Goal: Task Accomplishment & Management: Complete application form

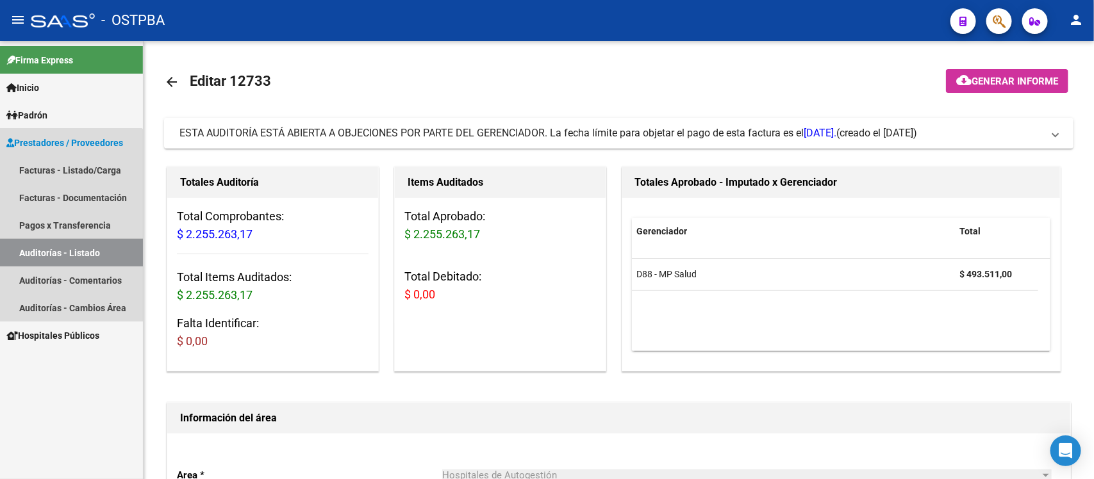
click at [45, 247] on link "Auditorías - Listado" at bounding box center [71, 253] width 143 height 28
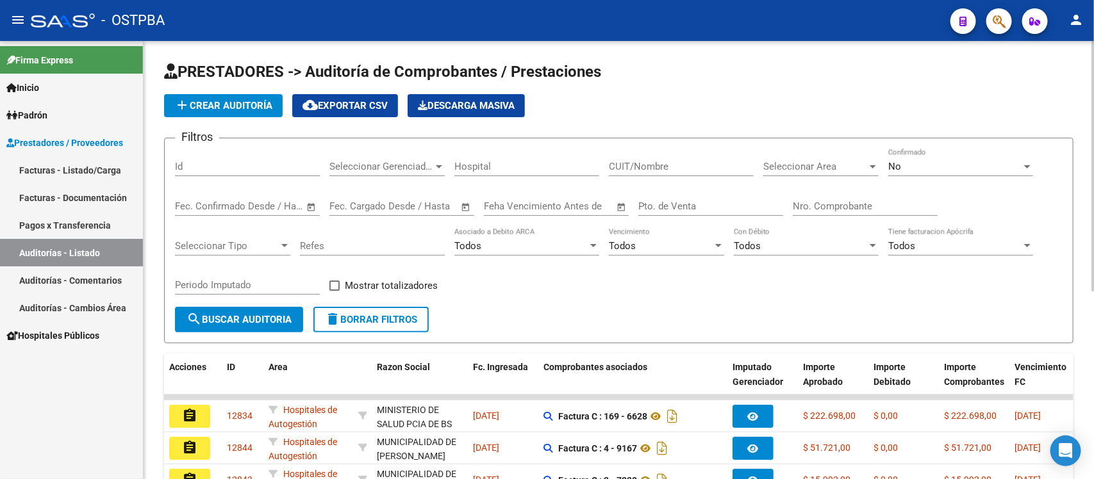
click at [822, 215] on div "Nro. Comprobante" at bounding box center [865, 202] width 145 height 28
click at [824, 205] on input "Nro. Comprobante" at bounding box center [865, 207] width 145 height 12
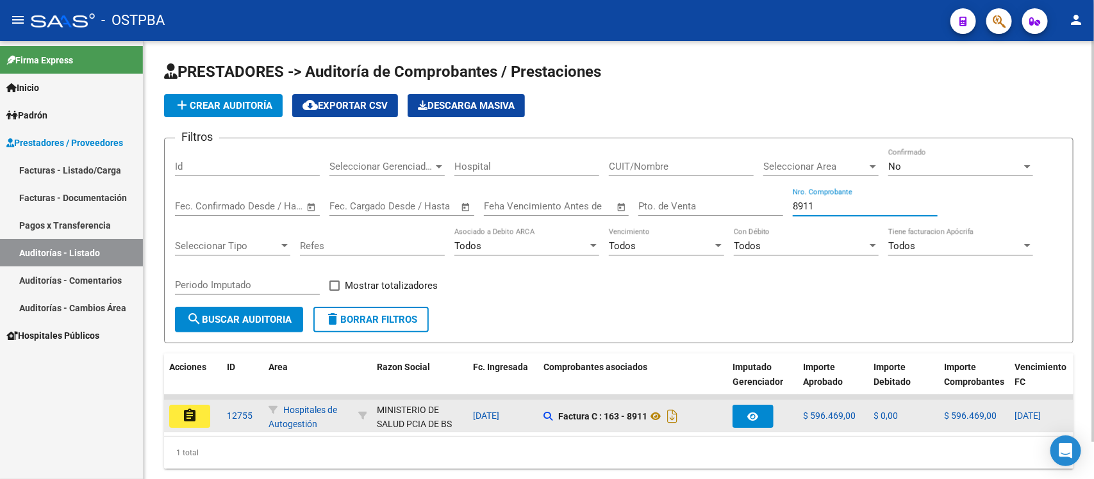
type input "8911"
click at [186, 409] on mat-icon "assignment" at bounding box center [189, 415] width 15 height 15
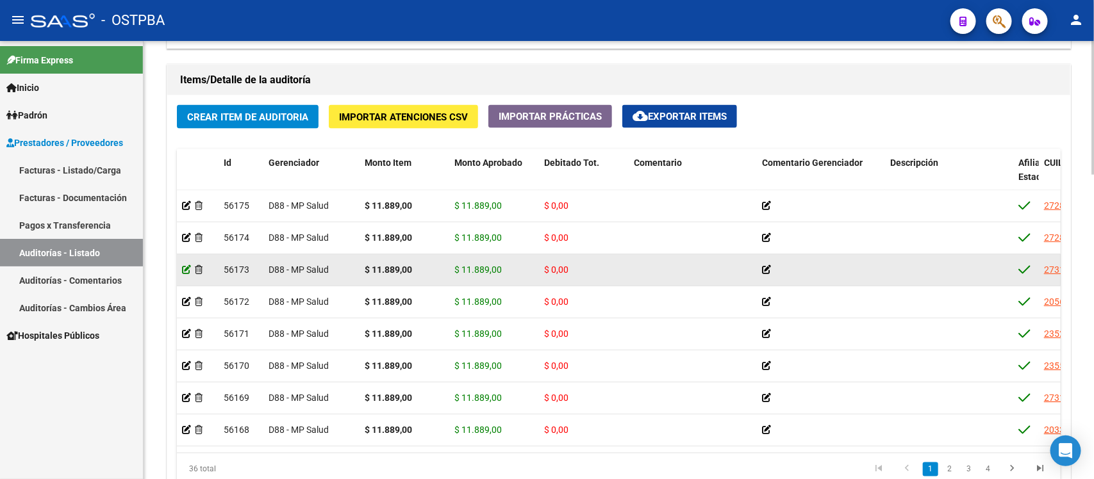
click at [183, 270] on icon at bounding box center [186, 269] width 9 height 9
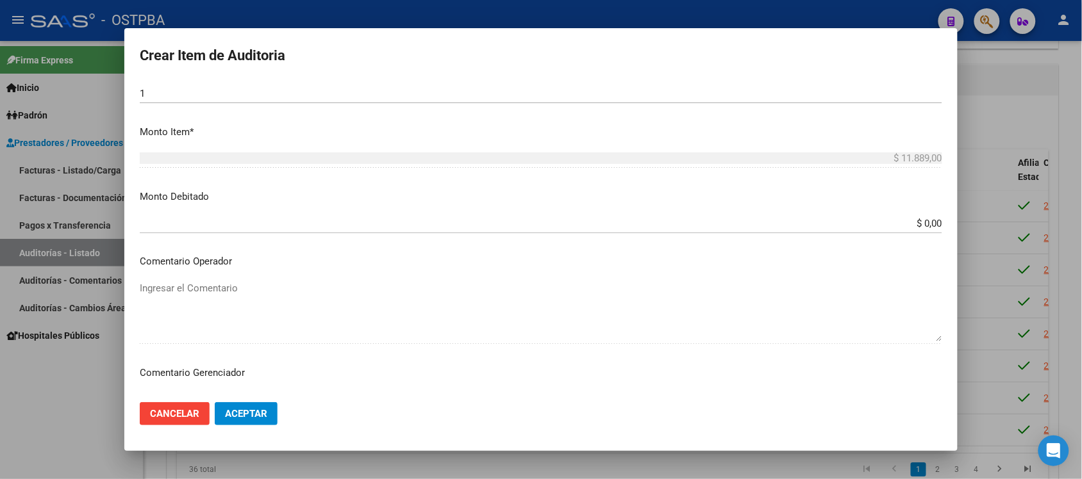
scroll to position [400, 0]
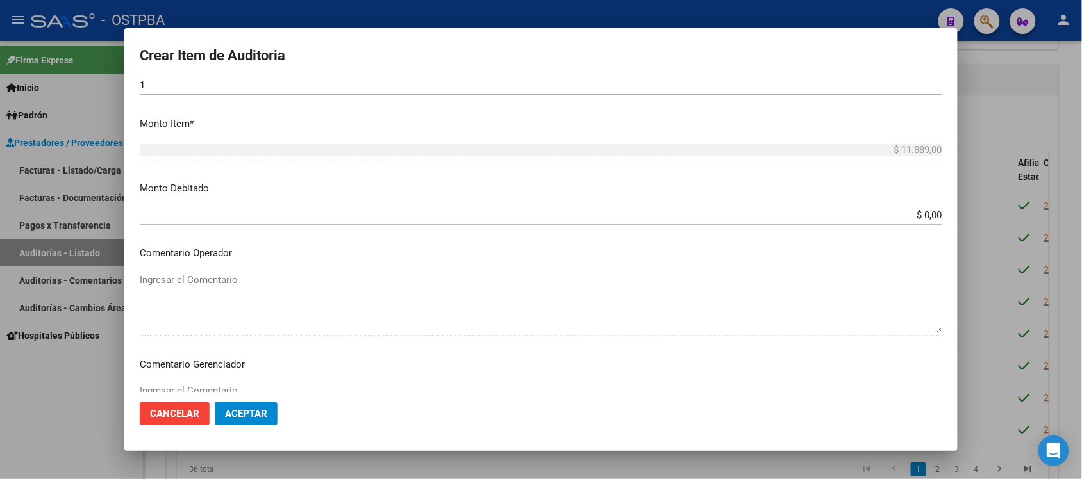
click at [917, 219] on input "$ 0,00" at bounding box center [541, 216] width 802 height 12
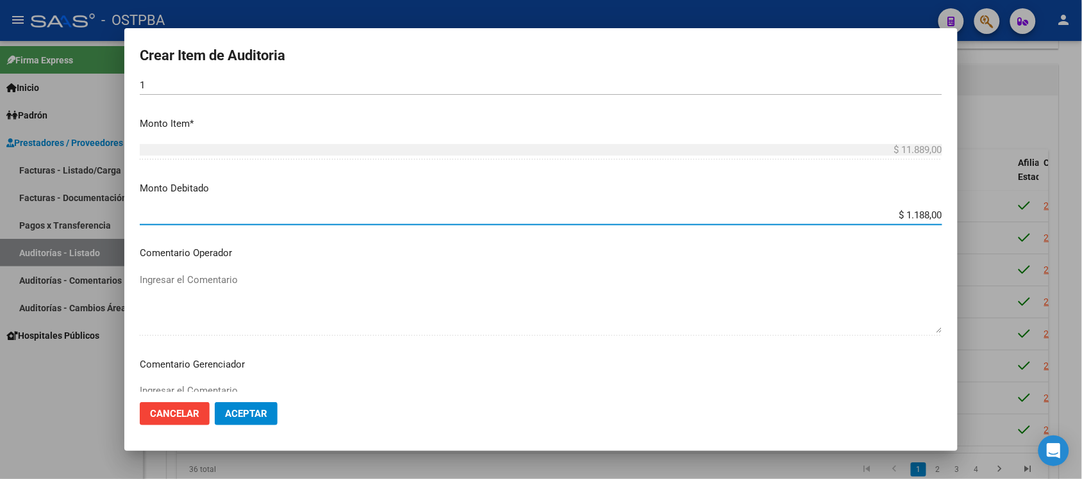
type input "$ 11.889,00"
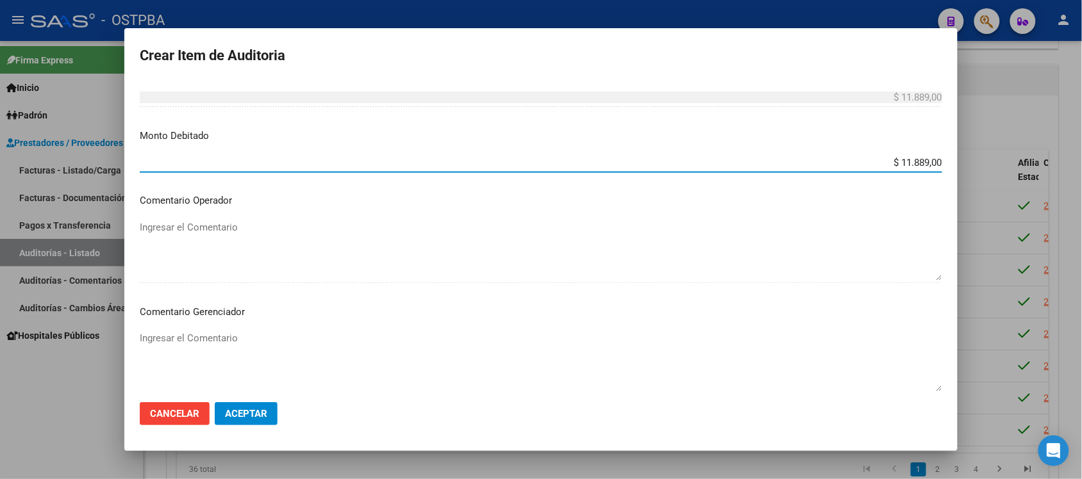
scroll to position [481, 0]
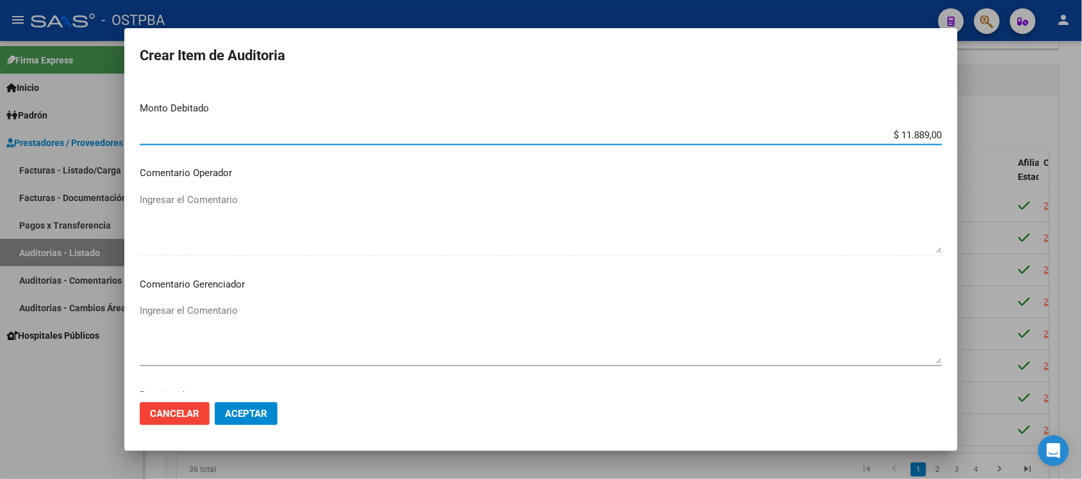
click at [167, 312] on textarea "Ingresar el Comentario" at bounding box center [541, 334] width 802 height 60
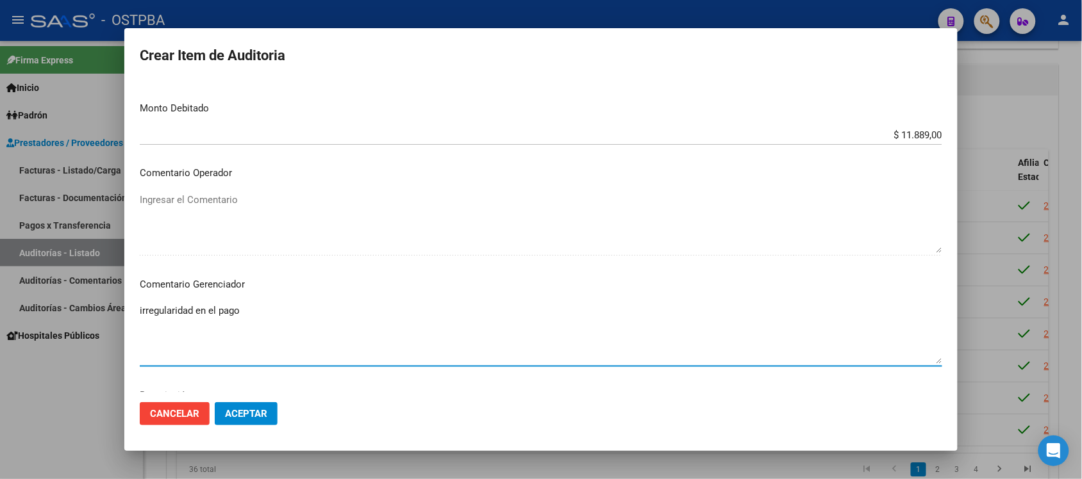
type textarea "irregularidad en el pago"
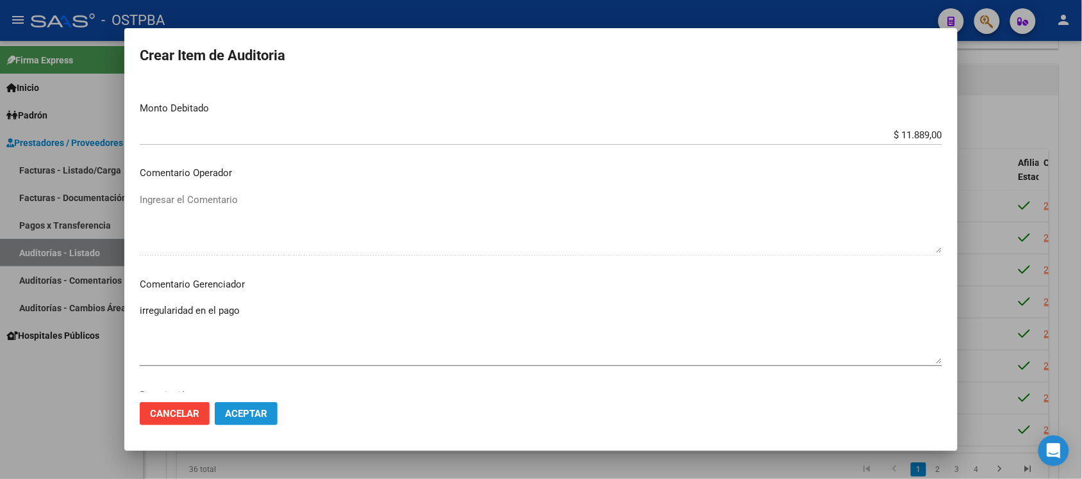
click at [249, 414] on span "Aceptar" at bounding box center [246, 414] width 42 height 12
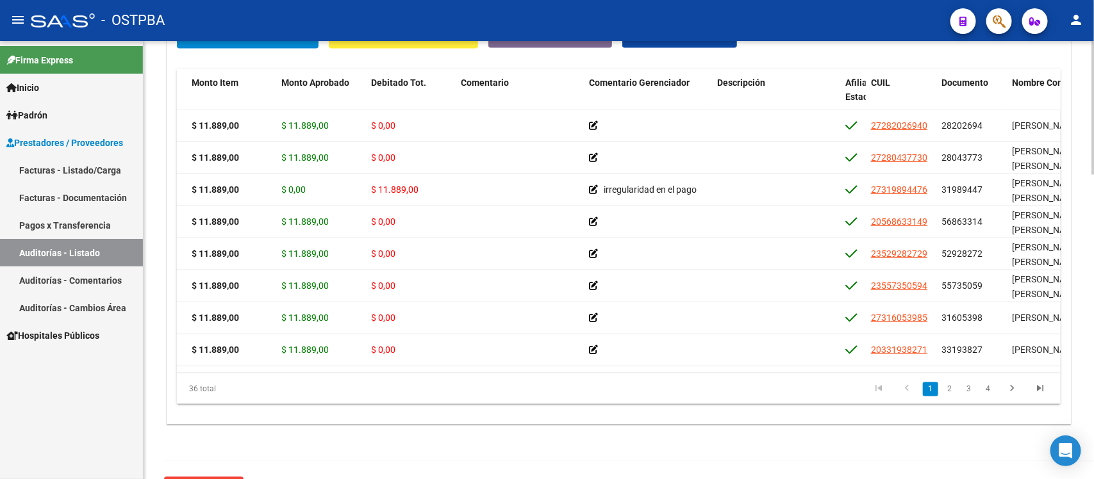
scroll to position [0, 175]
click at [1035, 388] on icon "go to last page" at bounding box center [1040, 390] width 17 height 15
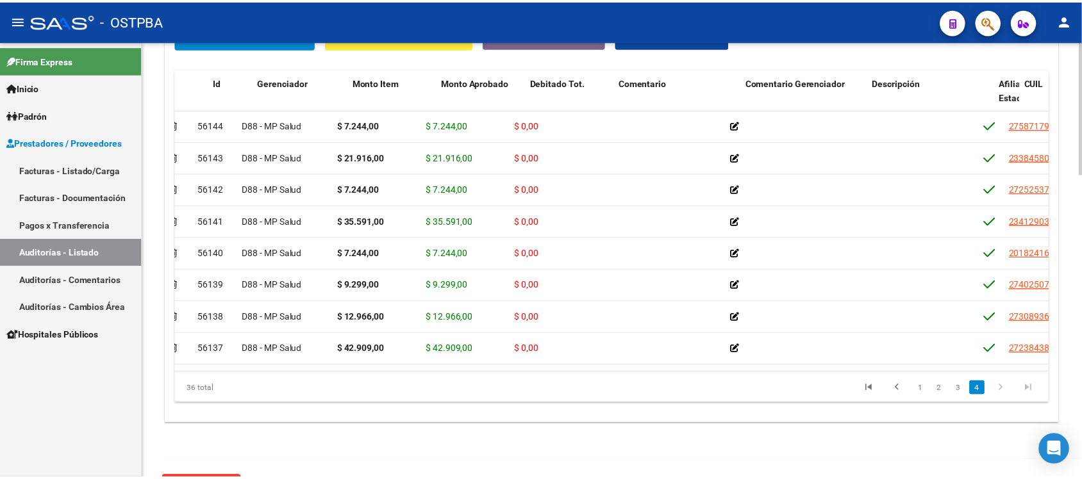
scroll to position [865, 0]
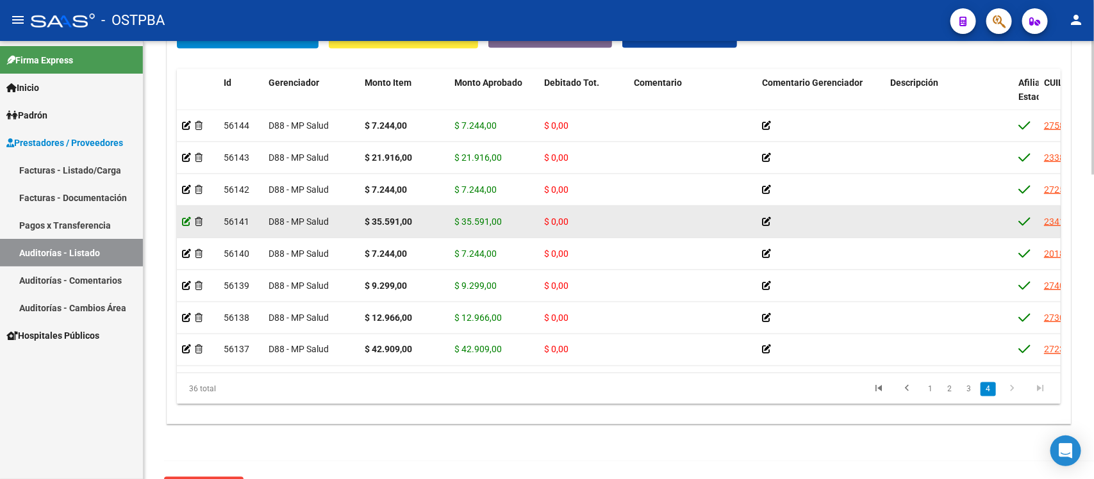
click at [183, 217] on icon at bounding box center [186, 221] width 9 height 9
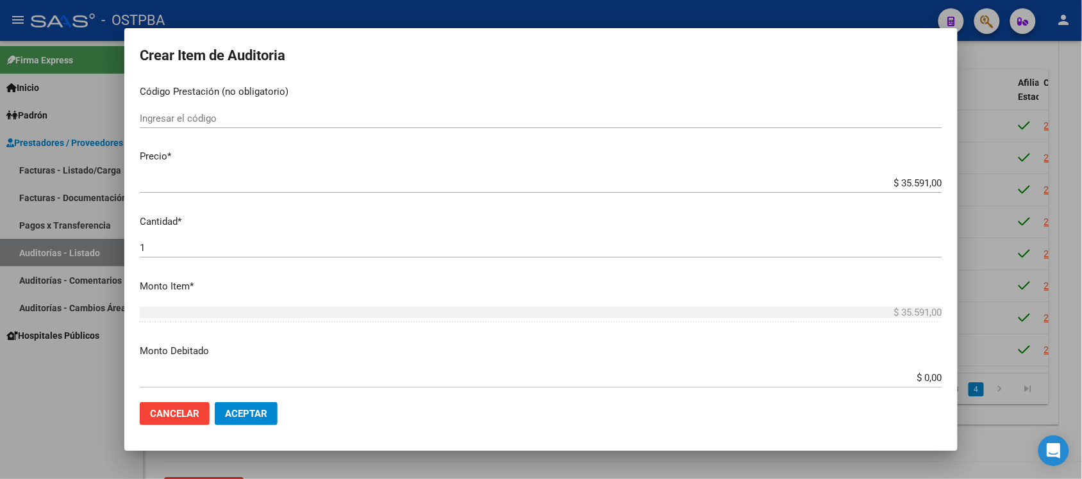
scroll to position [240, 0]
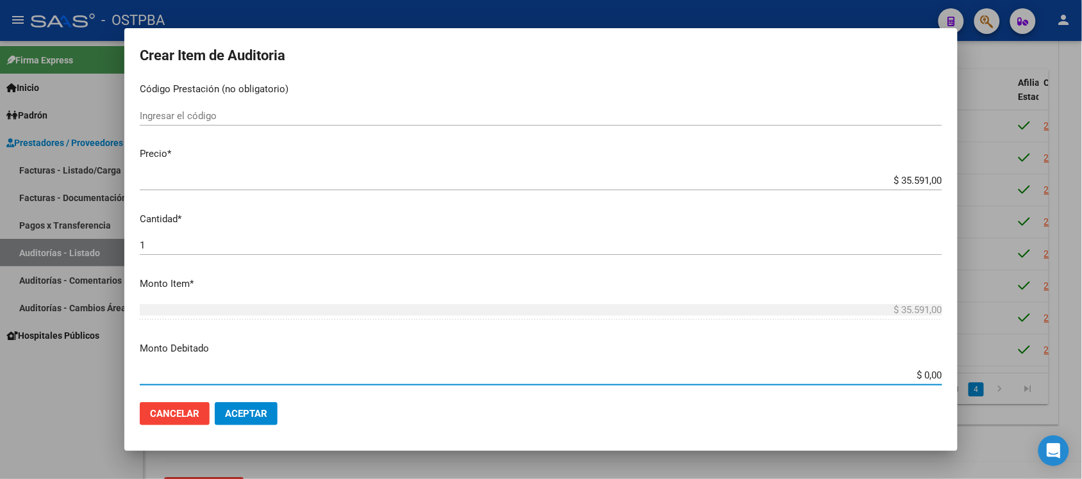
click at [915, 377] on input "$ 0,00" at bounding box center [541, 376] width 802 height 12
type input "$ 35.591,00"
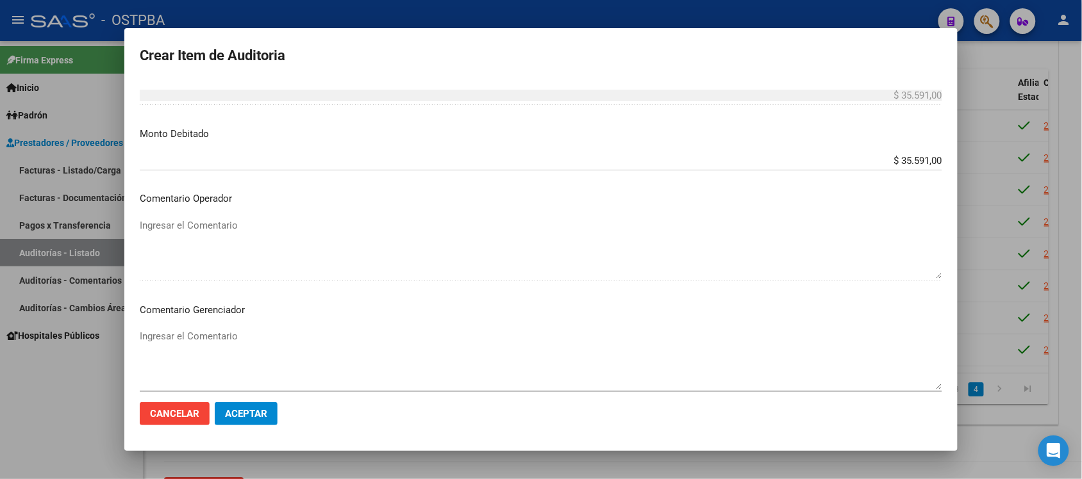
scroll to position [481, 0]
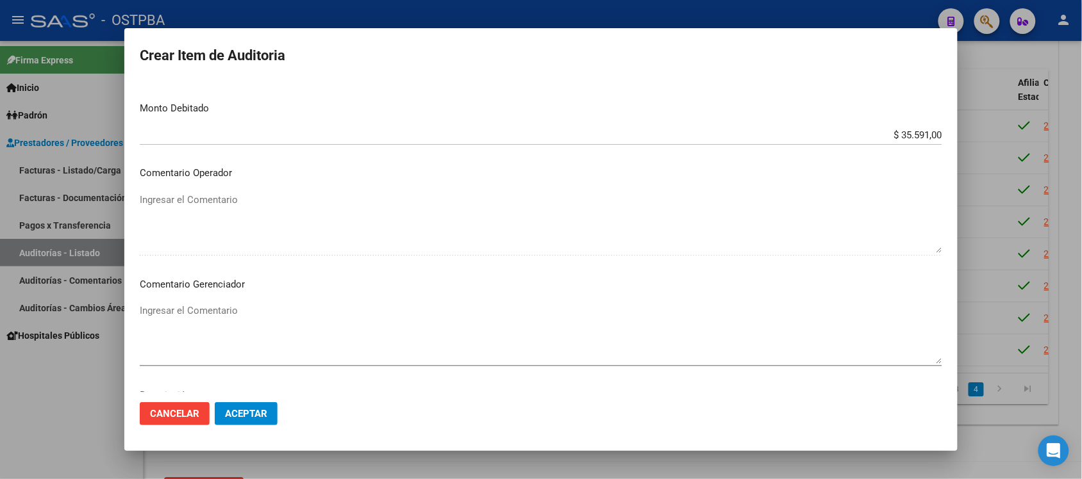
click at [213, 314] on textarea "Ingresar el Comentario" at bounding box center [541, 334] width 802 height 60
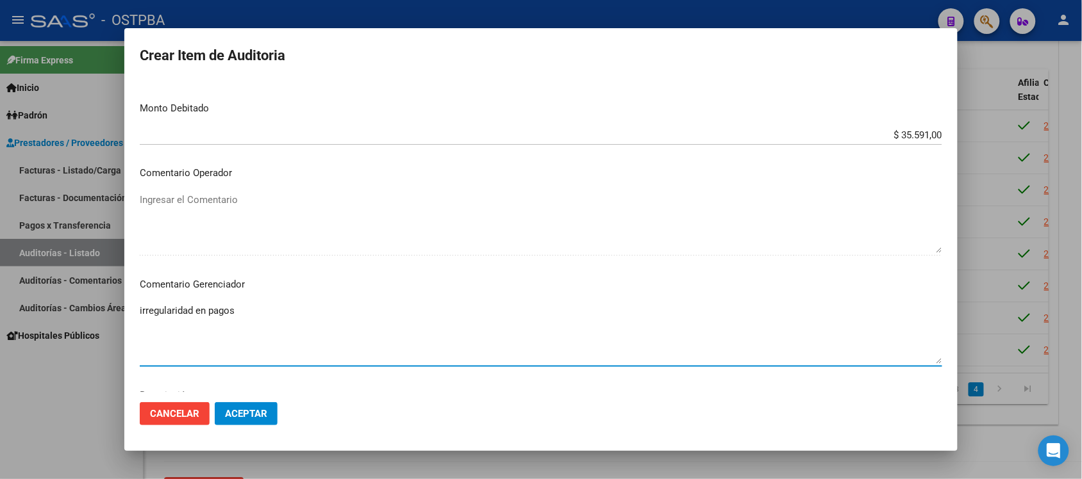
type textarea "irregularidad en pagos"
click at [255, 420] on button "Aceptar" at bounding box center [246, 413] width 63 height 23
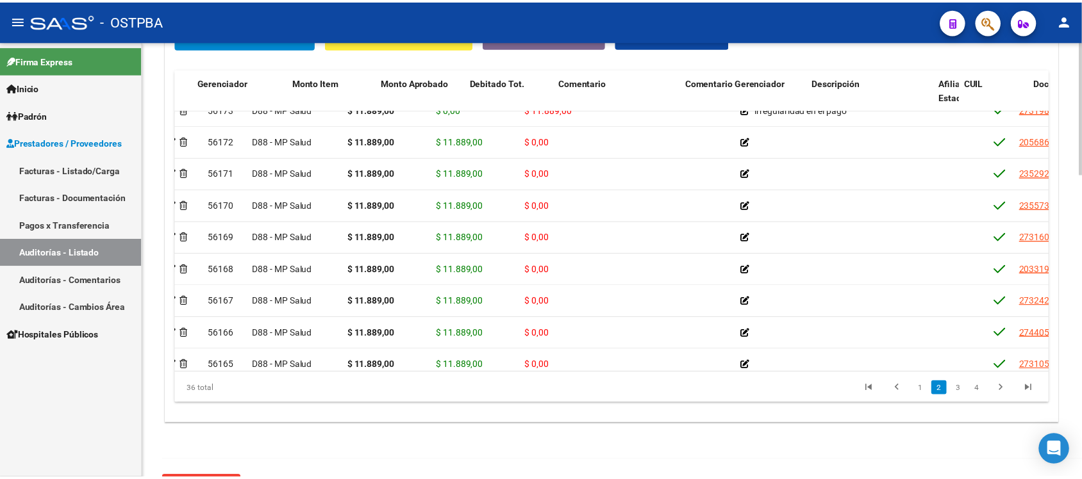
scroll to position [80, 0]
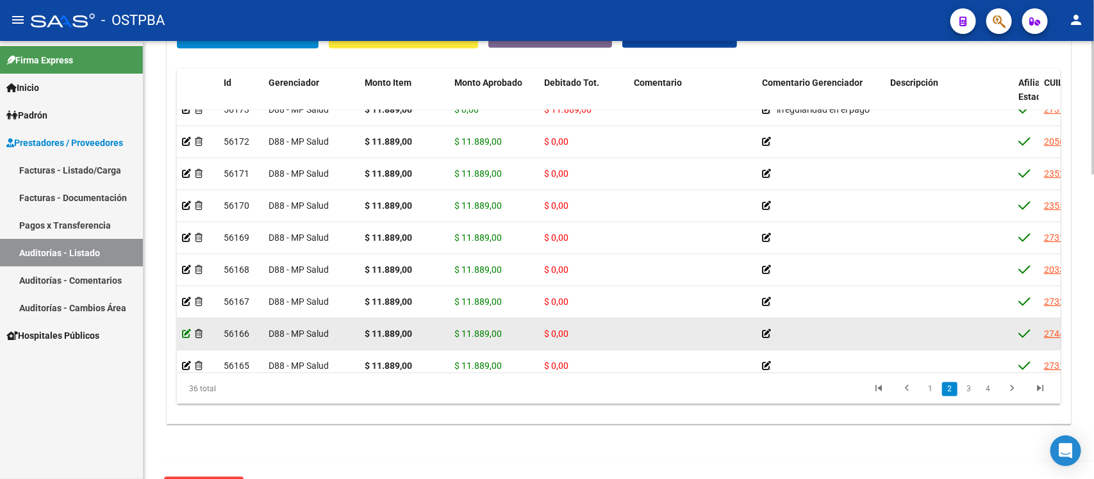
click at [187, 334] on icon at bounding box center [186, 333] width 9 height 9
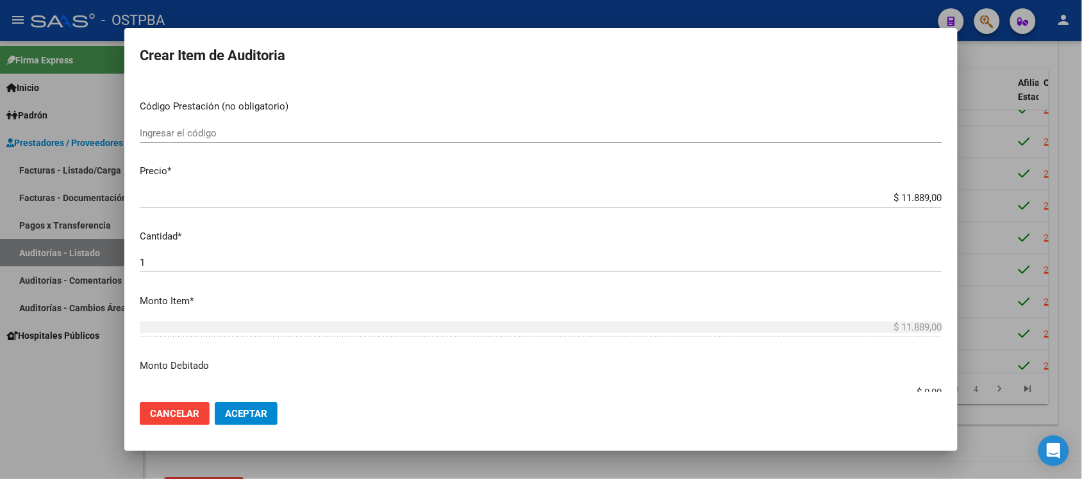
scroll to position [240, 0]
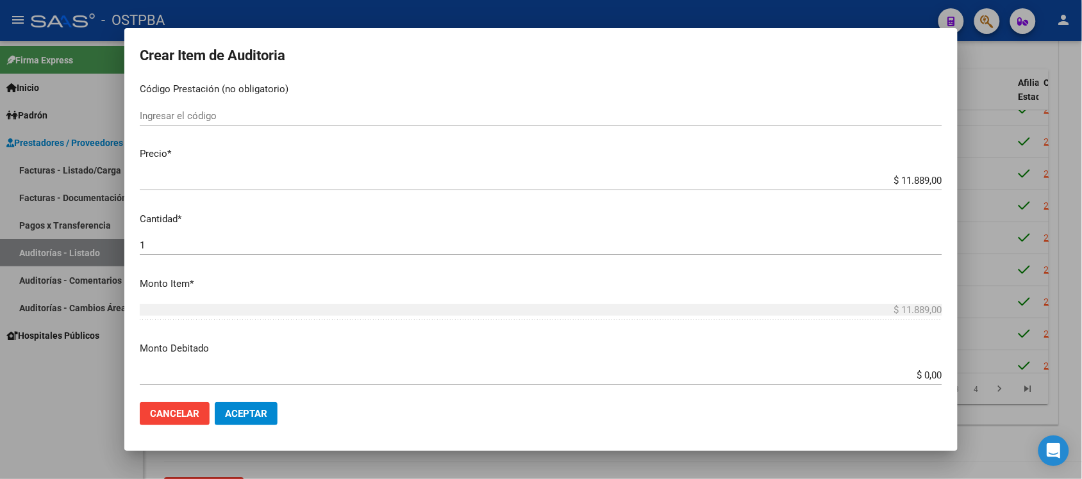
click at [911, 379] on input "$ 0,00" at bounding box center [541, 376] width 802 height 12
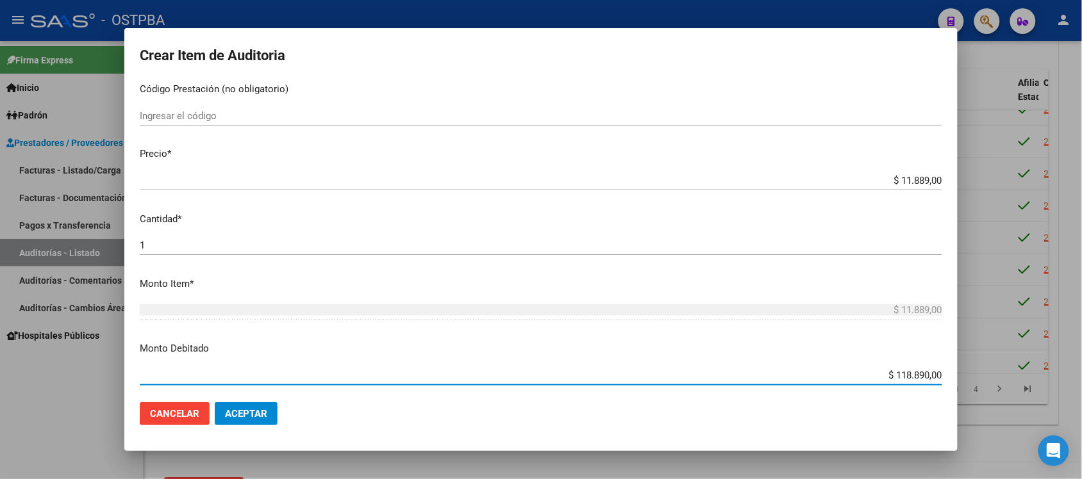
type input "$ 11.889,00"
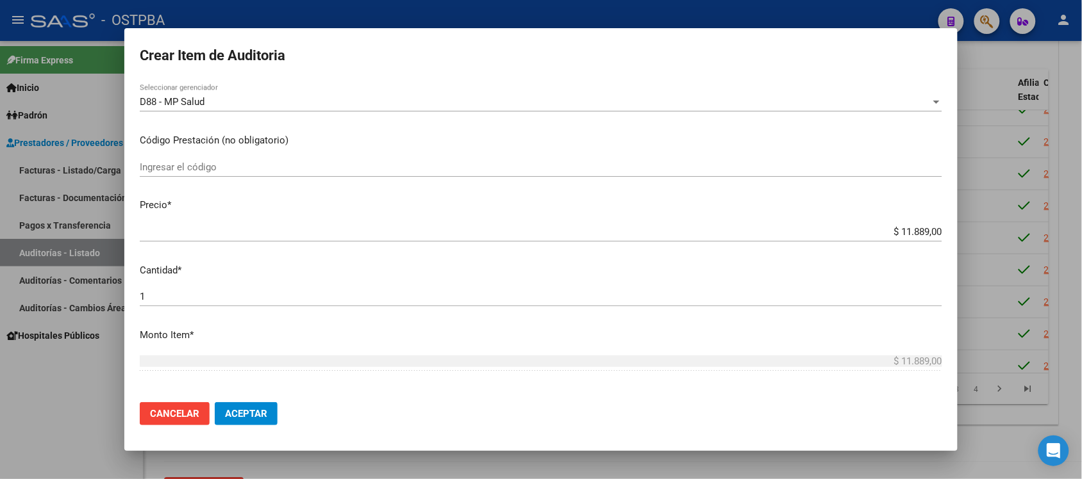
scroll to position [481, 0]
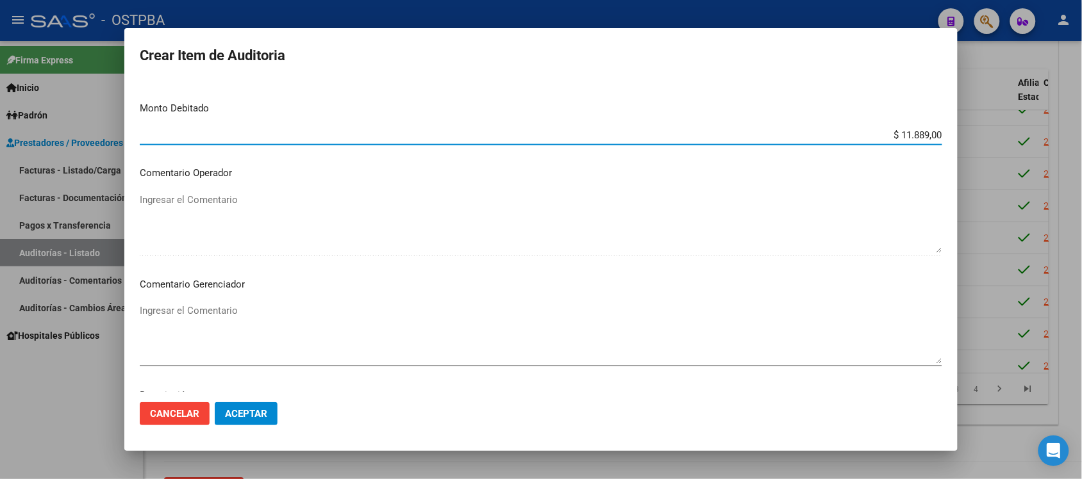
click at [215, 322] on textarea "Ingresar el Comentario" at bounding box center [541, 334] width 802 height 60
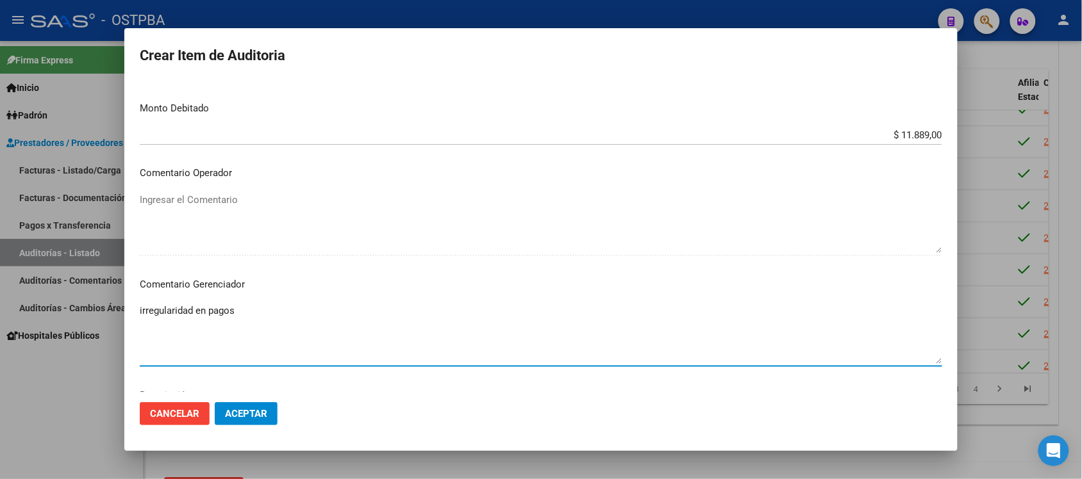
type textarea "irregularidad en pagos"
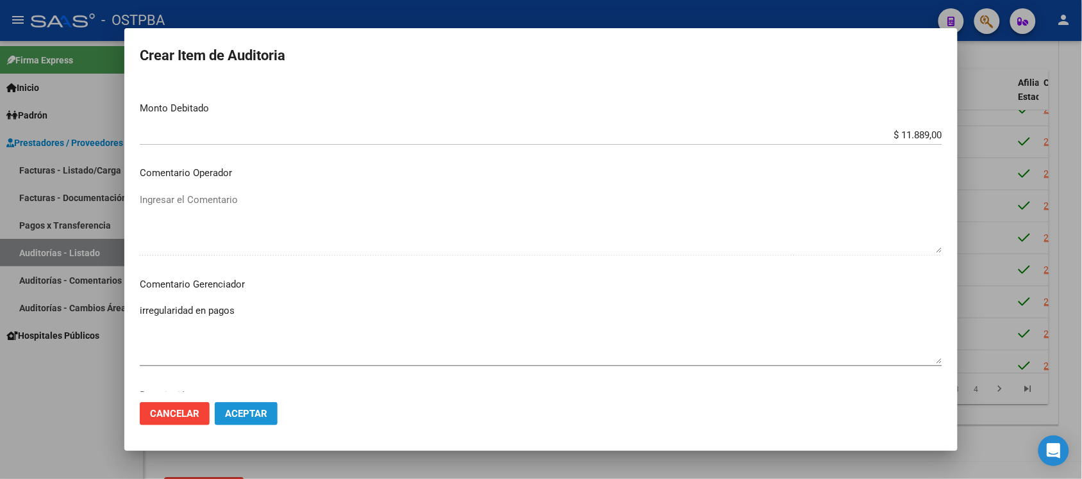
click at [238, 420] on button "Aceptar" at bounding box center [246, 413] width 63 height 23
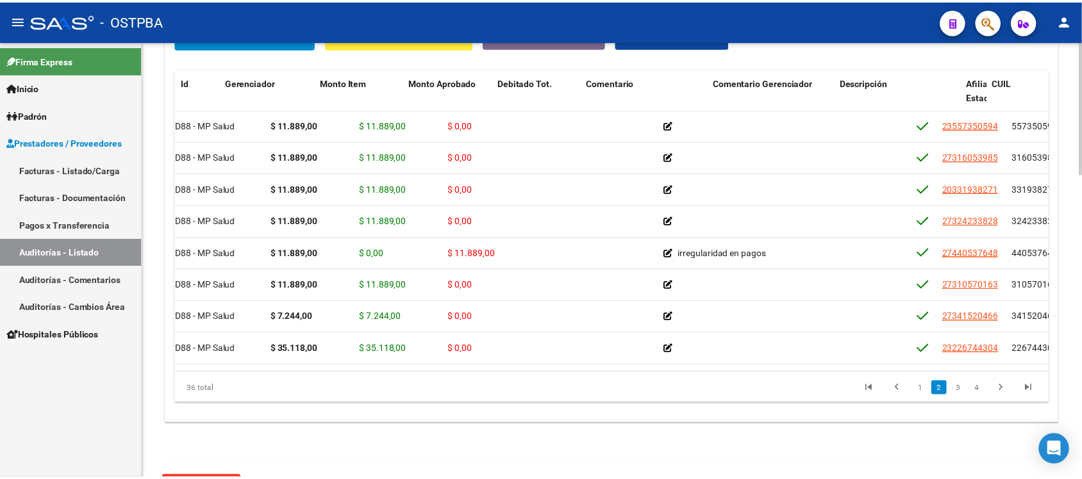
scroll to position [160, 0]
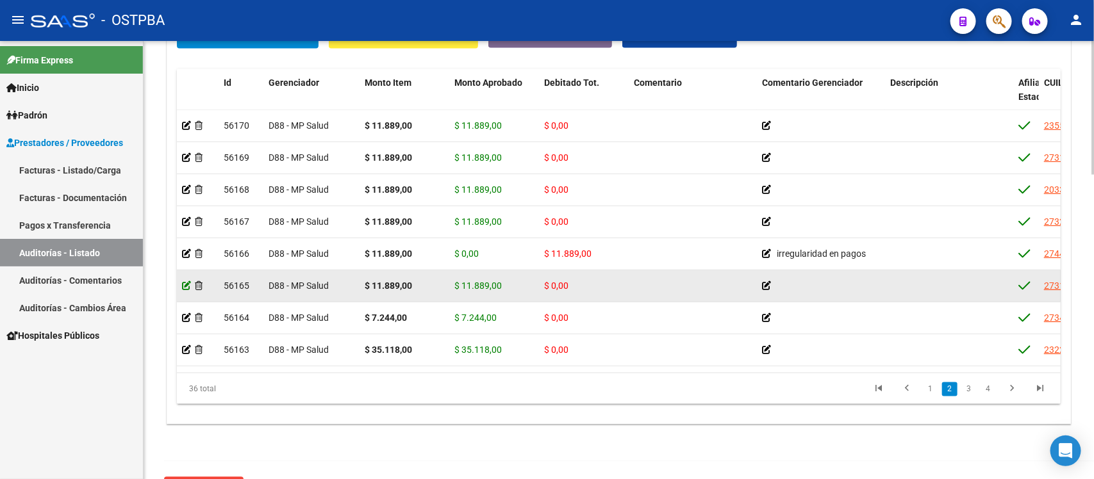
click at [184, 286] on icon at bounding box center [186, 285] width 9 height 9
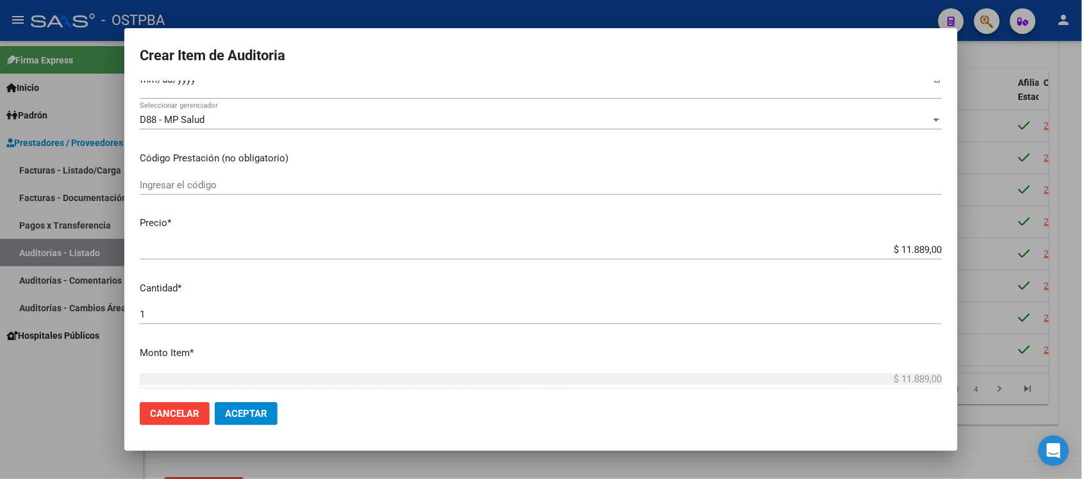
scroll to position [240, 0]
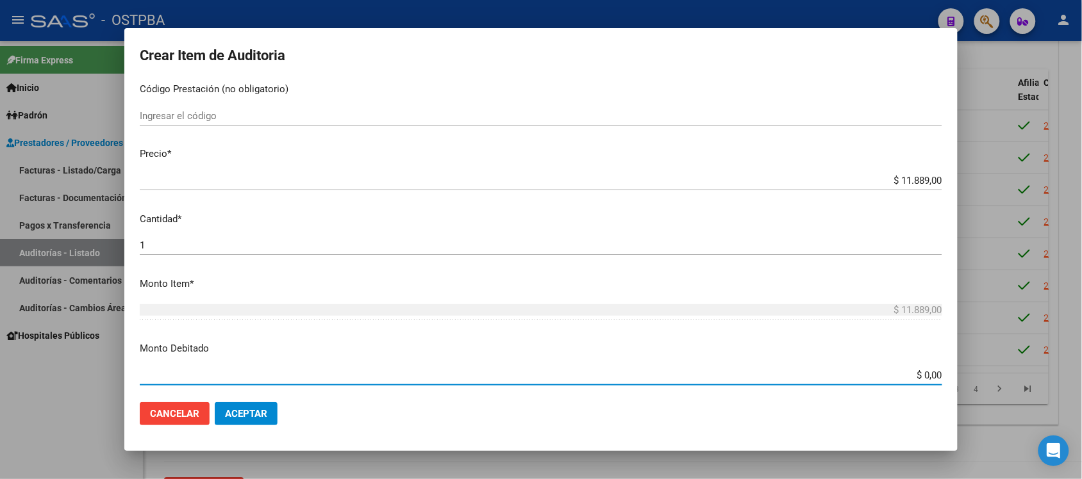
click at [913, 375] on input "$ 0,00" at bounding box center [541, 376] width 802 height 12
type input "$ 11.889,00"
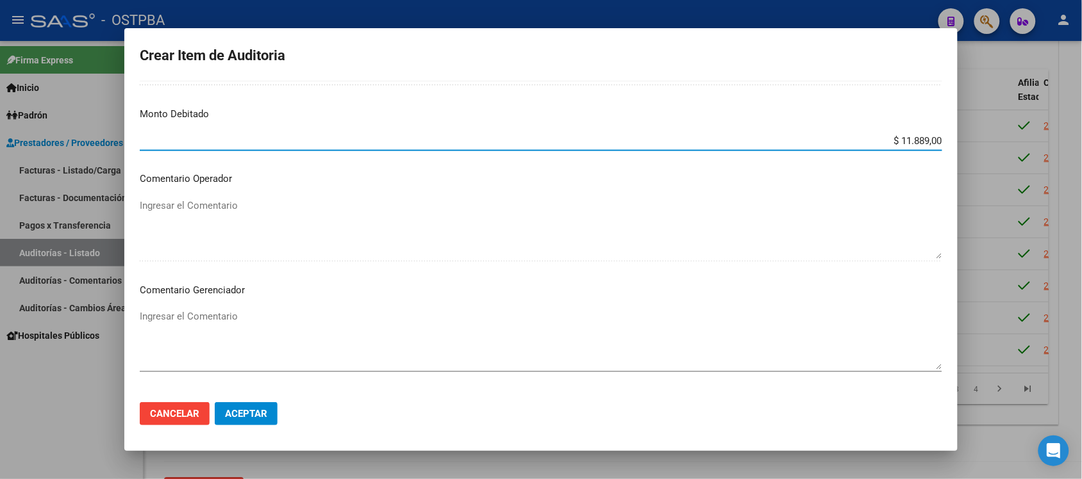
scroll to position [481, 0]
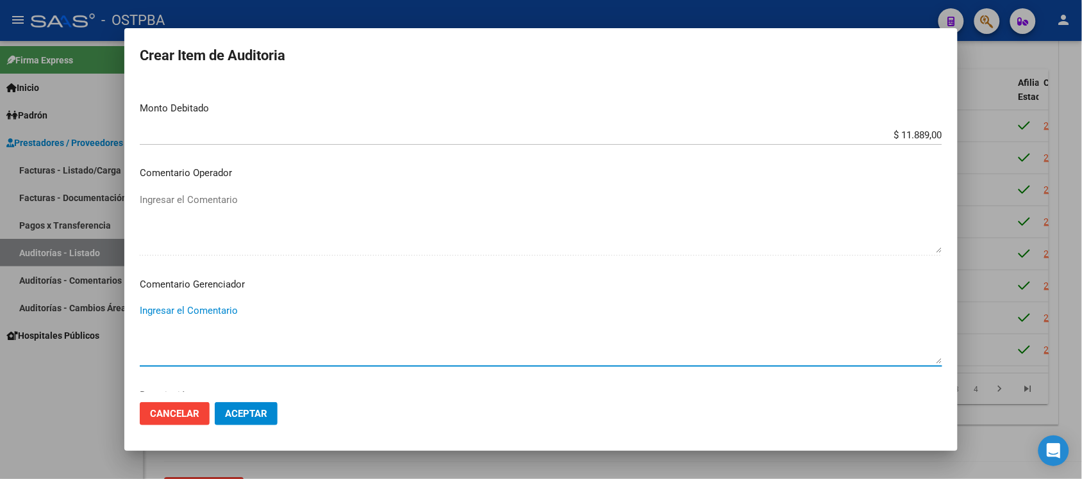
click at [229, 315] on textarea "Ingresar el Comentario" at bounding box center [541, 334] width 802 height 60
click at [206, 306] on textarea "irregularidad enpagos" at bounding box center [541, 334] width 802 height 60
type textarea "irregularidad en pagos"
click at [248, 409] on span "Aceptar" at bounding box center [246, 414] width 42 height 12
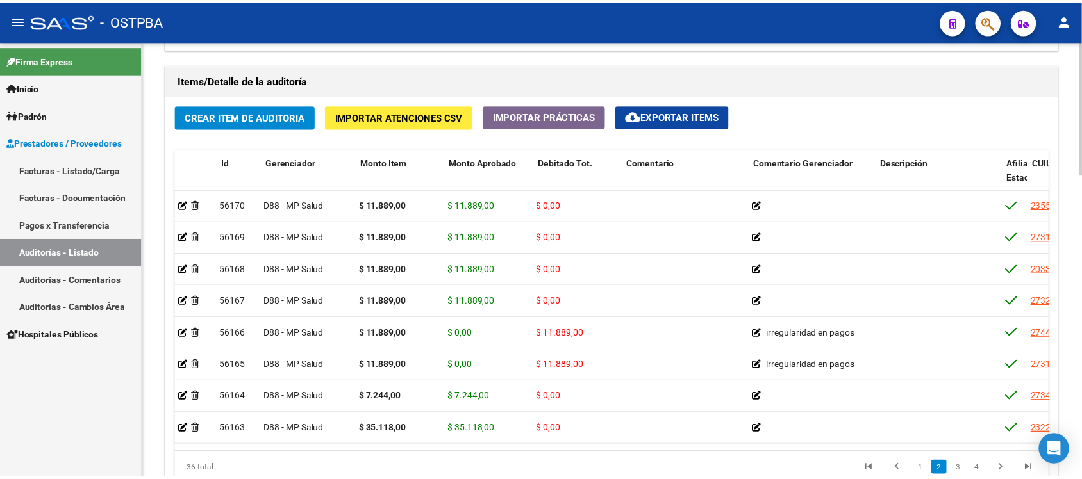
scroll to position [160, 0]
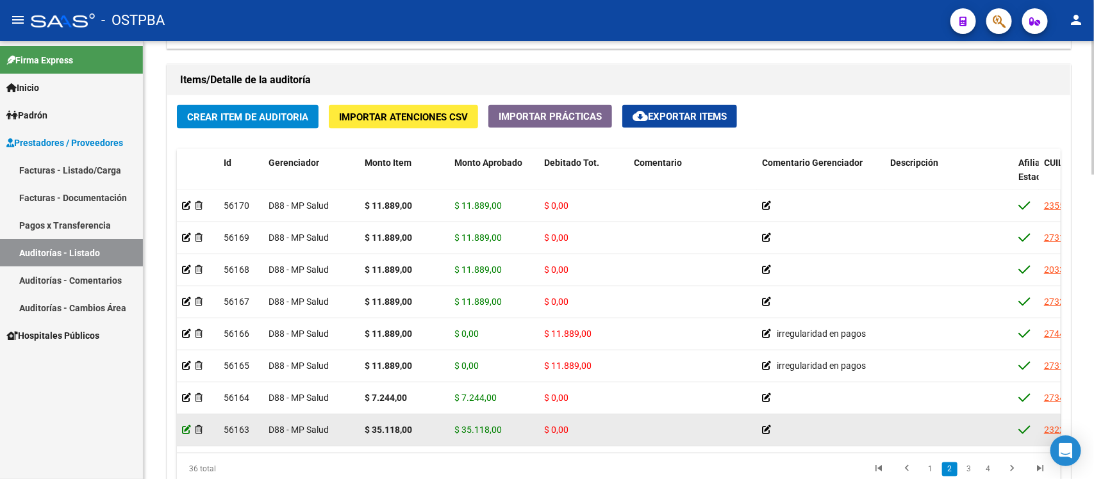
click at [182, 429] on icon at bounding box center [186, 429] width 9 height 9
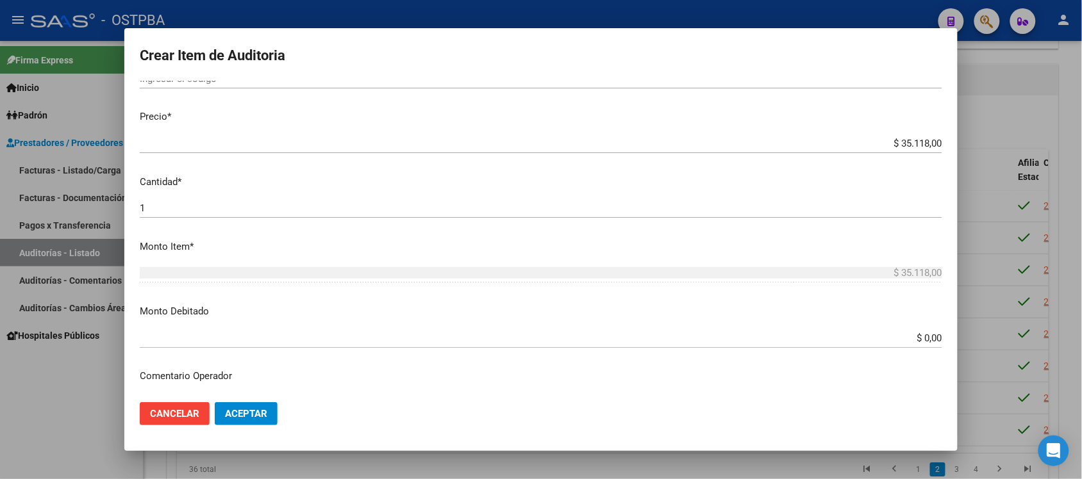
scroll to position [320, 0]
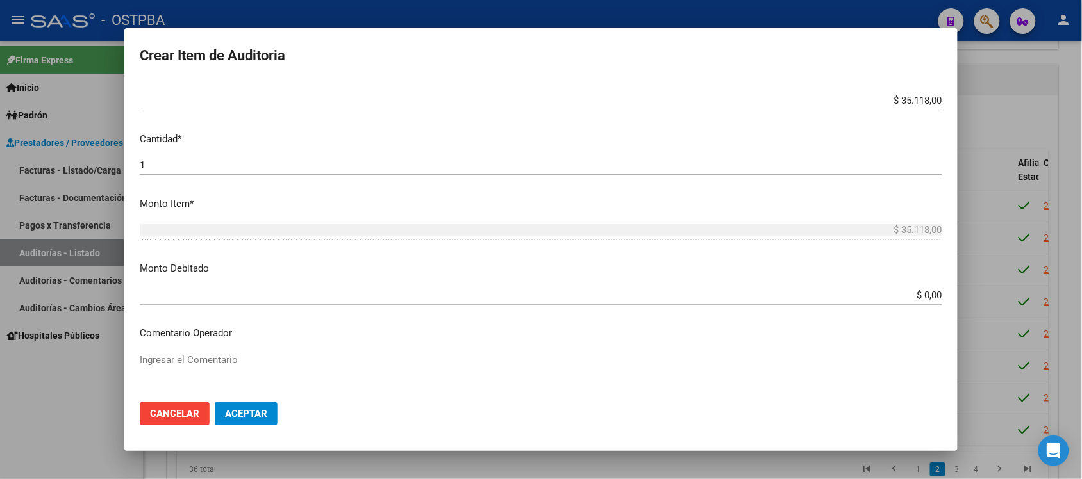
click at [913, 297] on input "$ 0,00" at bounding box center [541, 296] width 802 height 12
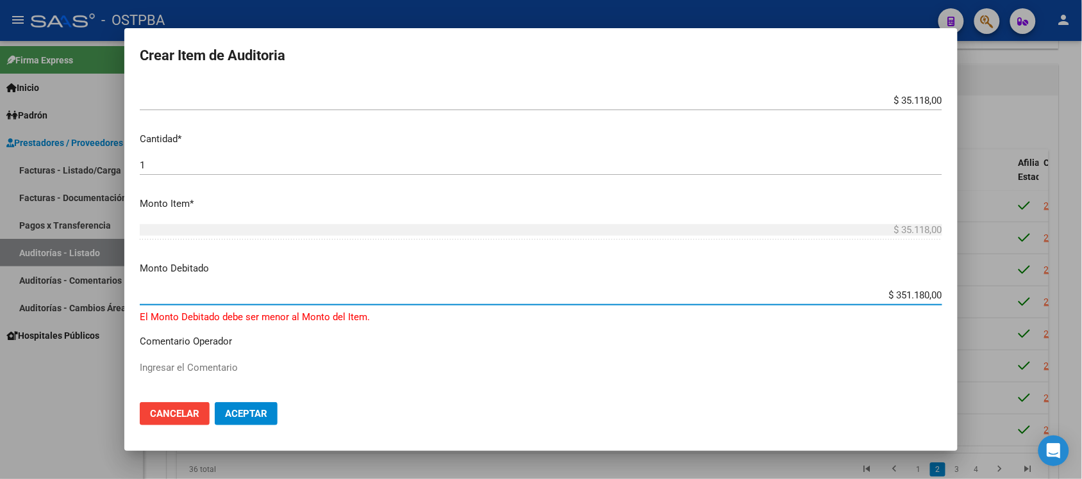
type input "$ 35.118,00"
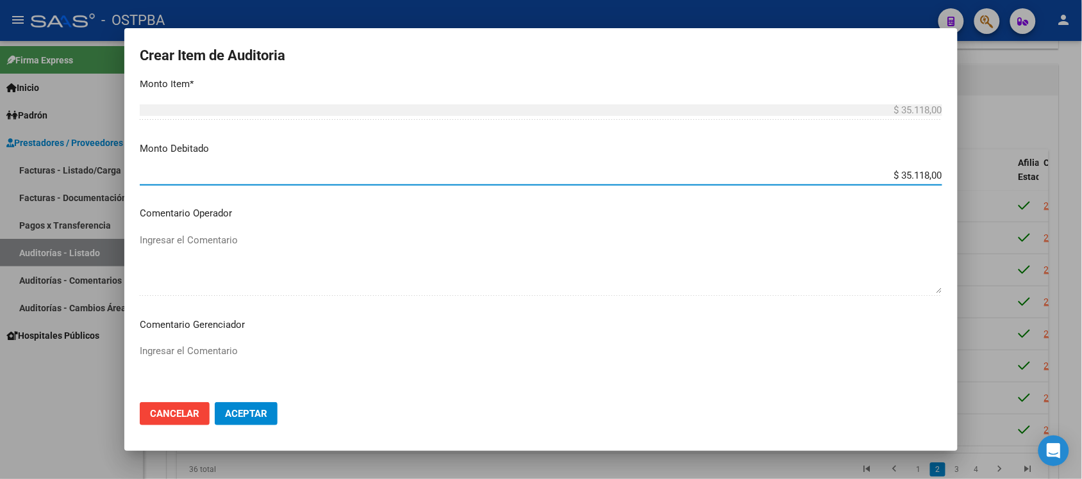
scroll to position [481, 0]
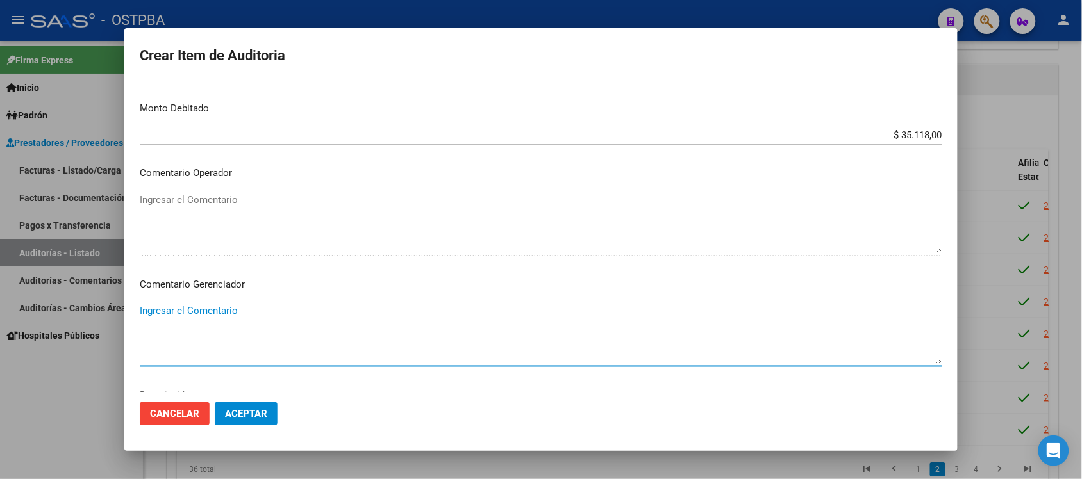
click at [231, 316] on textarea "Ingresar el Comentario" at bounding box center [541, 334] width 802 height 60
type textarea "sin pagos"
click at [249, 420] on button "Aceptar" at bounding box center [246, 413] width 63 height 23
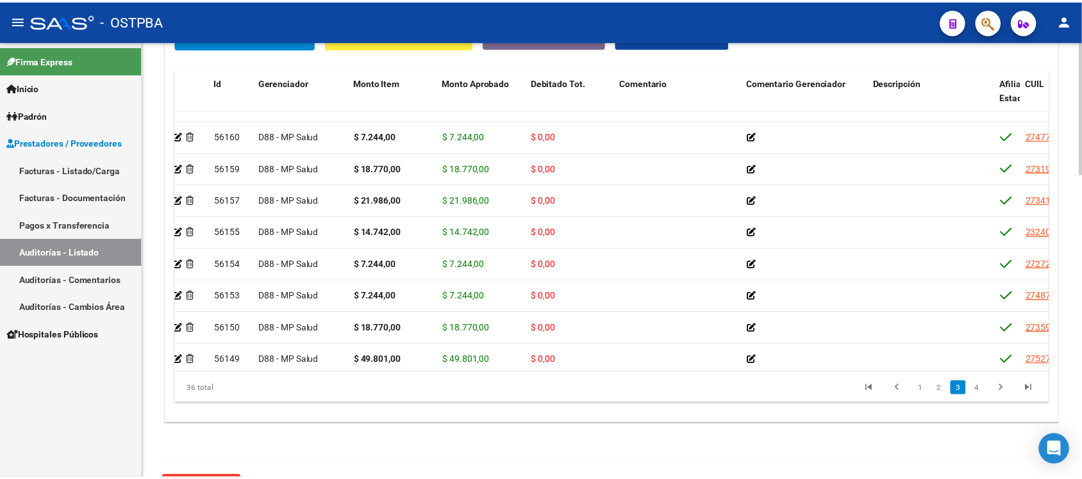
scroll to position [470, 3]
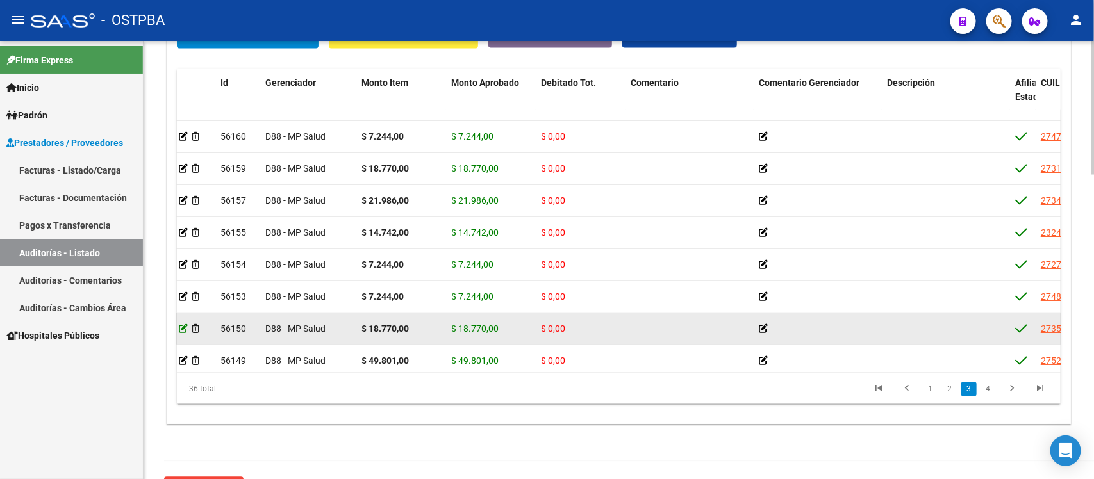
click at [183, 329] on icon at bounding box center [183, 328] width 9 height 9
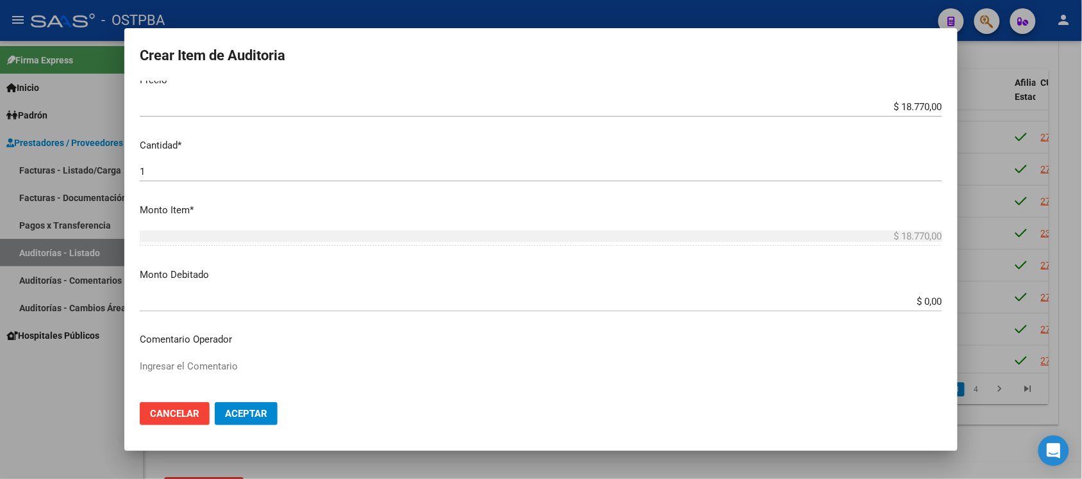
scroll to position [320, 0]
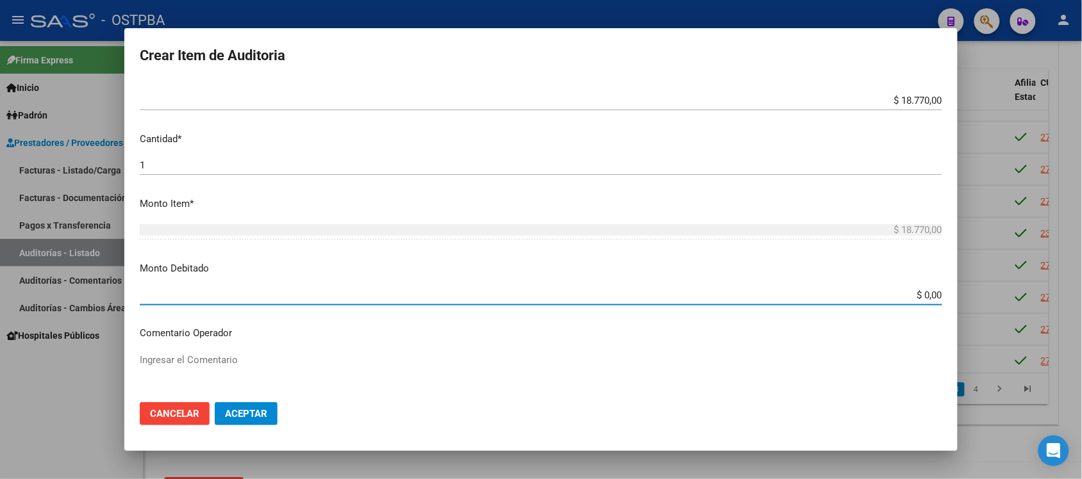
click at [911, 298] on input "$ 0,00" at bounding box center [541, 296] width 802 height 12
type input "$ 18.770,00"
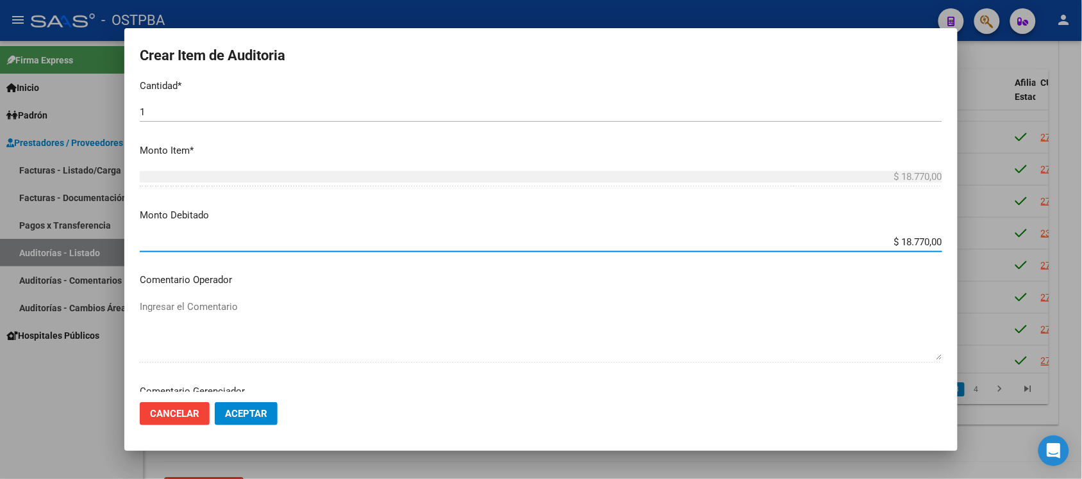
scroll to position [400, 0]
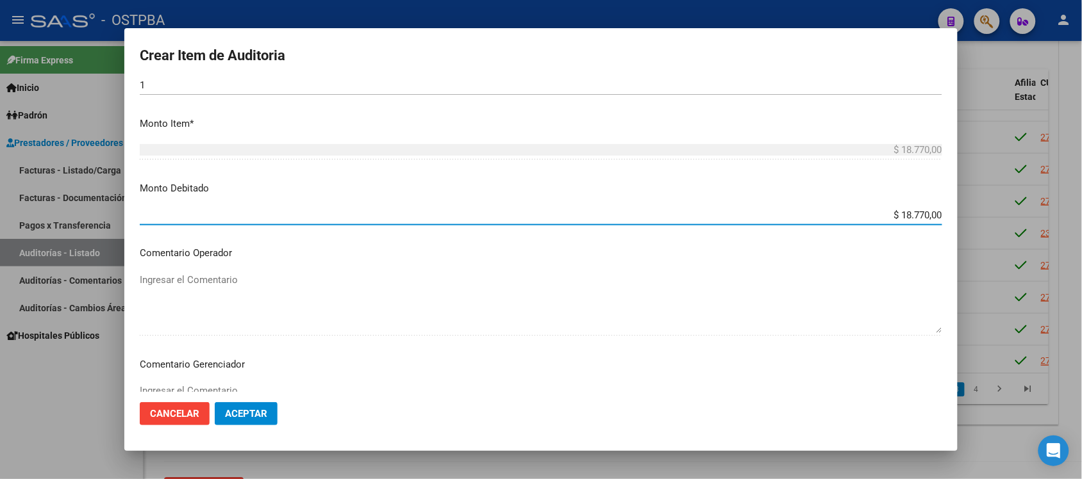
click at [240, 384] on textarea "Ingresar el Comentario" at bounding box center [541, 414] width 802 height 60
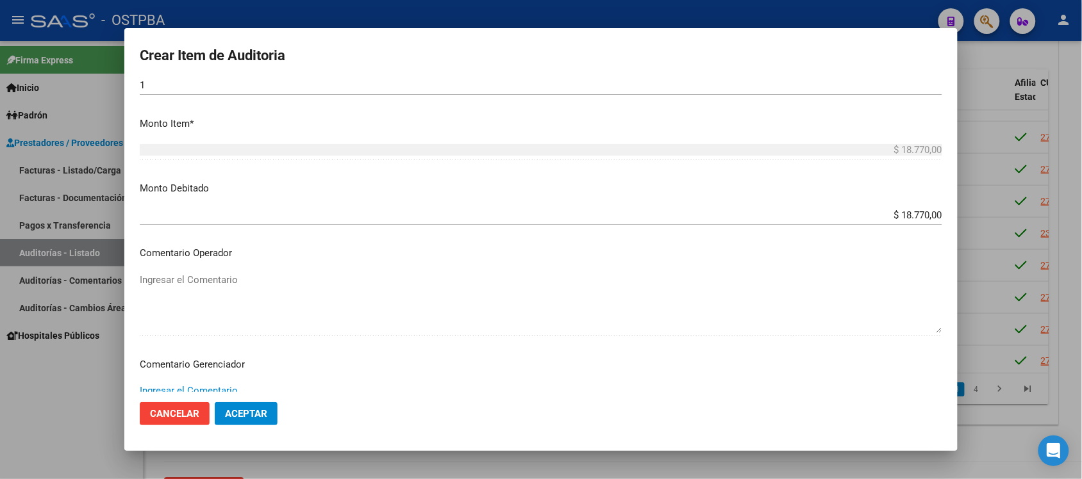
type textarea "i"
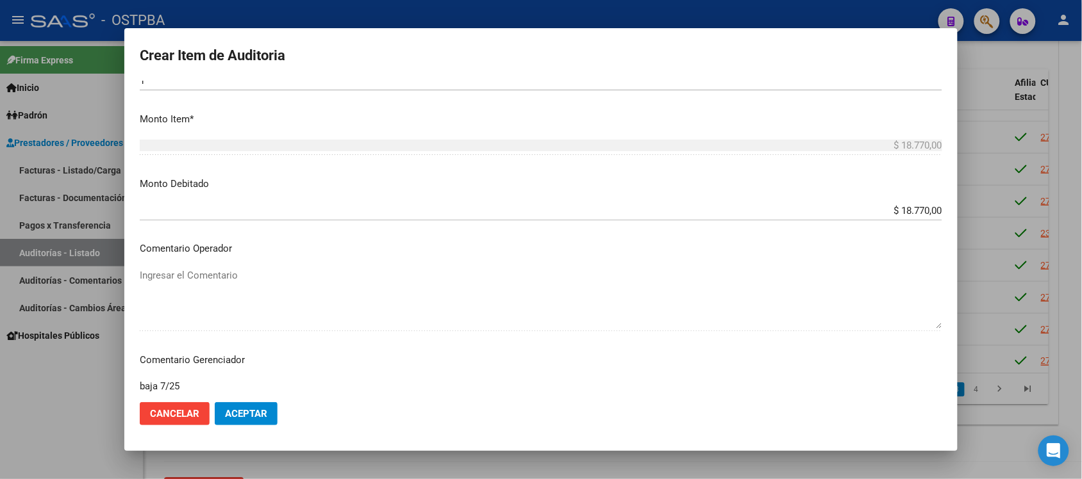
type textarea "baja 7/25"
click at [248, 404] on button "Aceptar" at bounding box center [246, 413] width 63 height 23
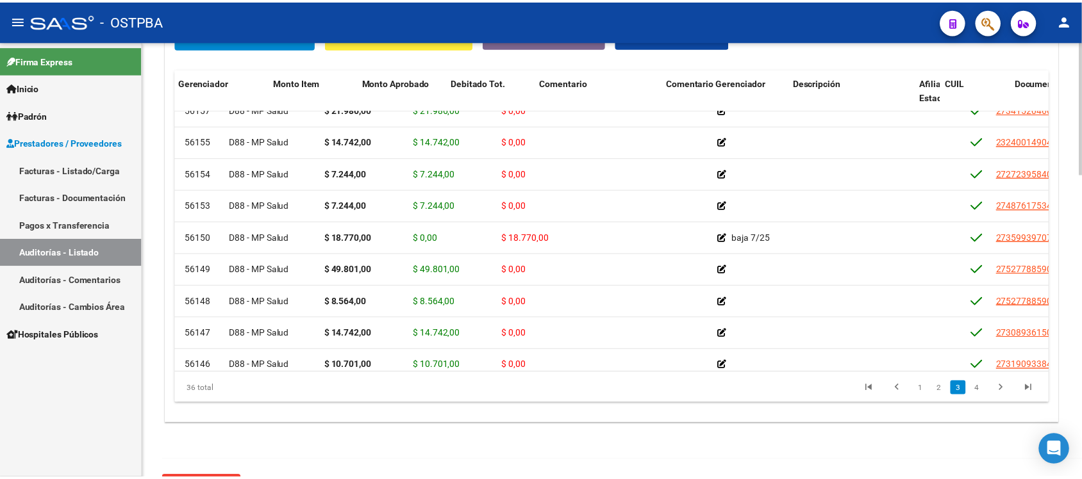
scroll to position [561, 0]
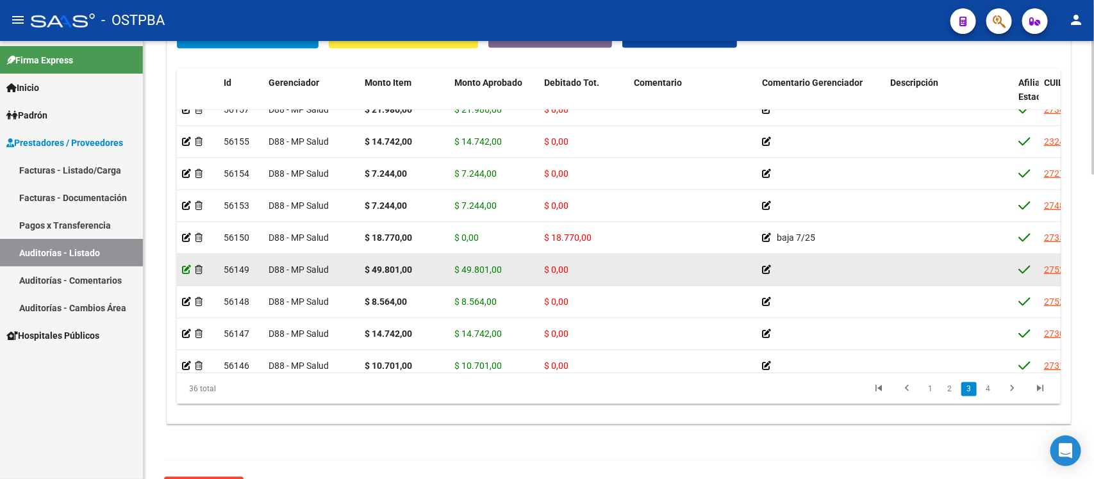
click at [185, 269] on icon at bounding box center [186, 269] width 9 height 9
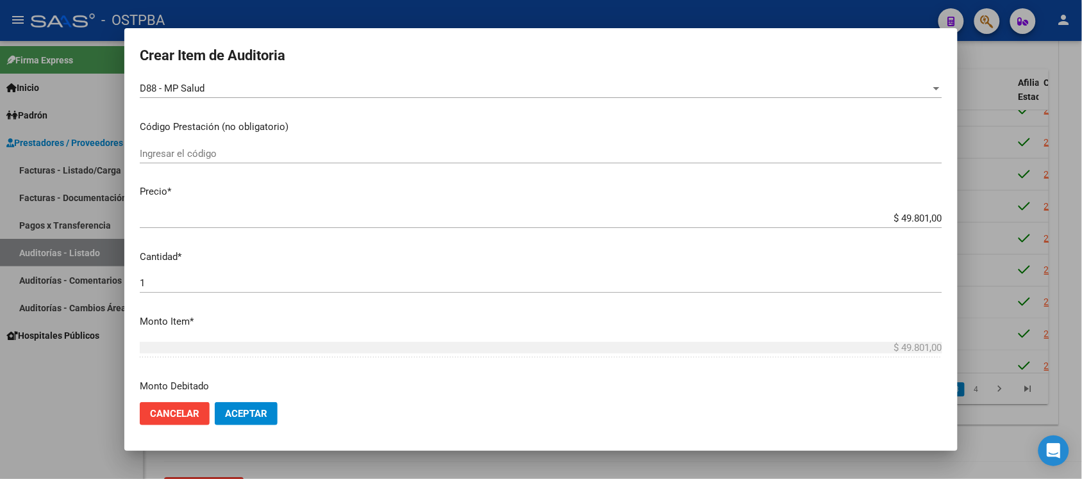
scroll to position [240, 0]
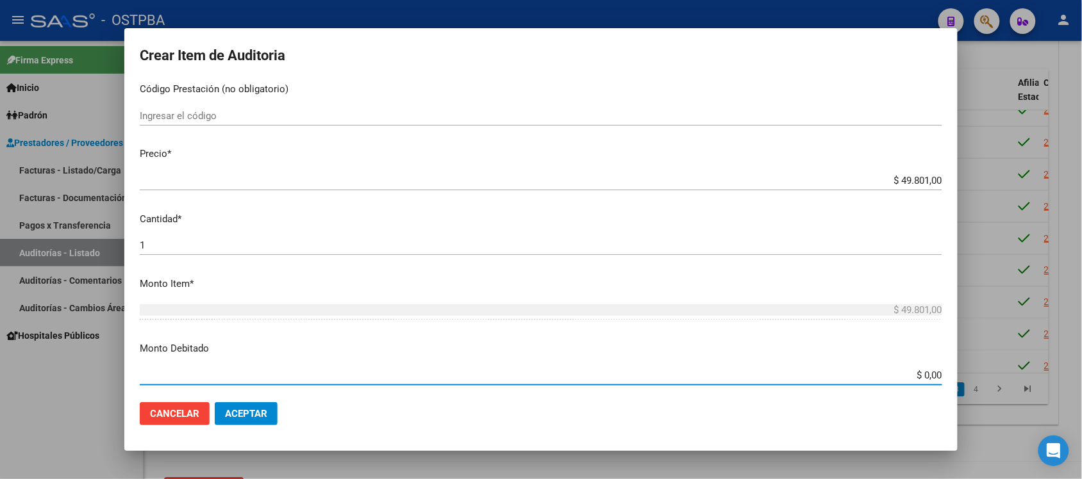
click at [915, 376] on input "$ 0,00" at bounding box center [541, 376] width 802 height 12
type input "$ 49.801,00"
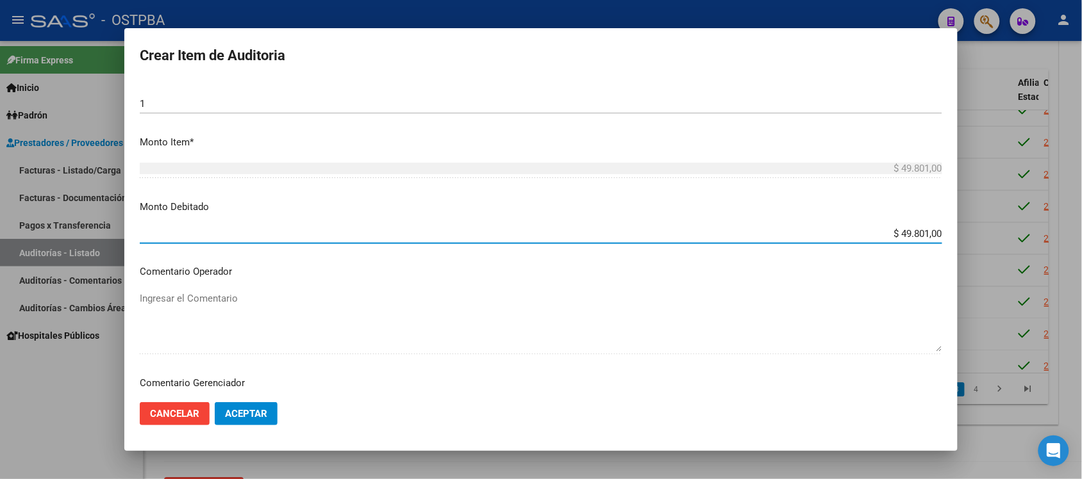
scroll to position [481, 0]
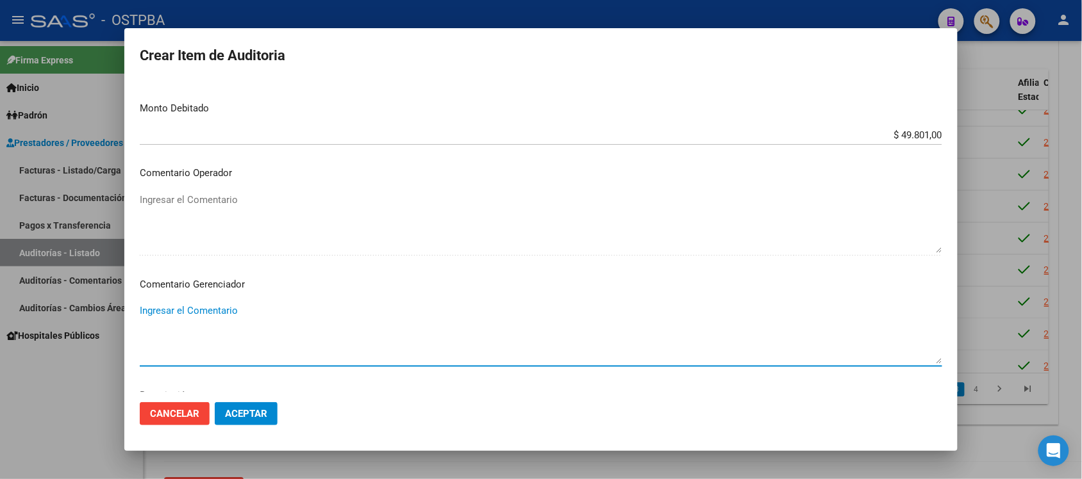
click at [200, 311] on textarea "Ingresar el Comentario" at bounding box center [541, 334] width 802 height 60
click at [183, 308] on textarea "titular soloa bona por 1" at bounding box center [541, 334] width 802 height 60
type textarea "titular solo abona por 1"
click at [231, 415] on span "Aceptar" at bounding box center [246, 414] width 42 height 12
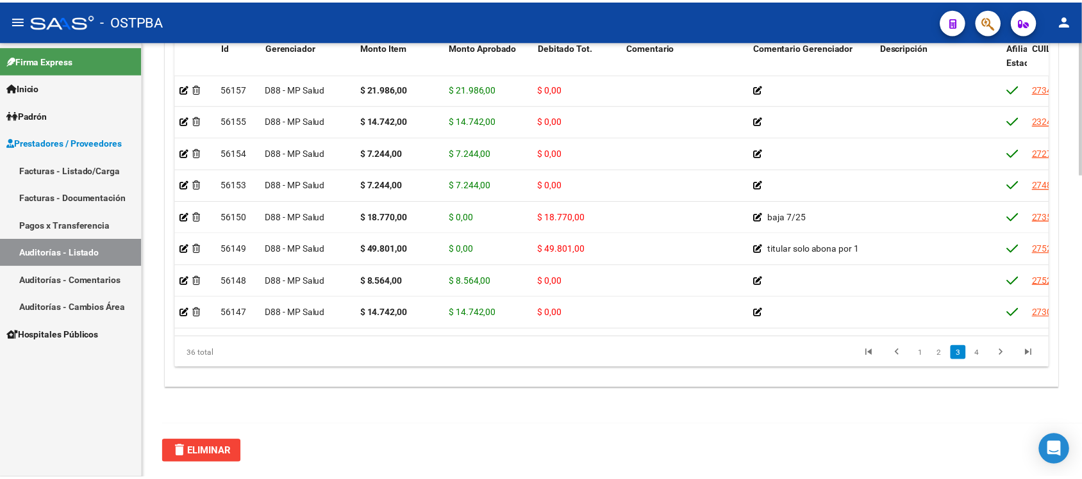
scroll to position [561, 0]
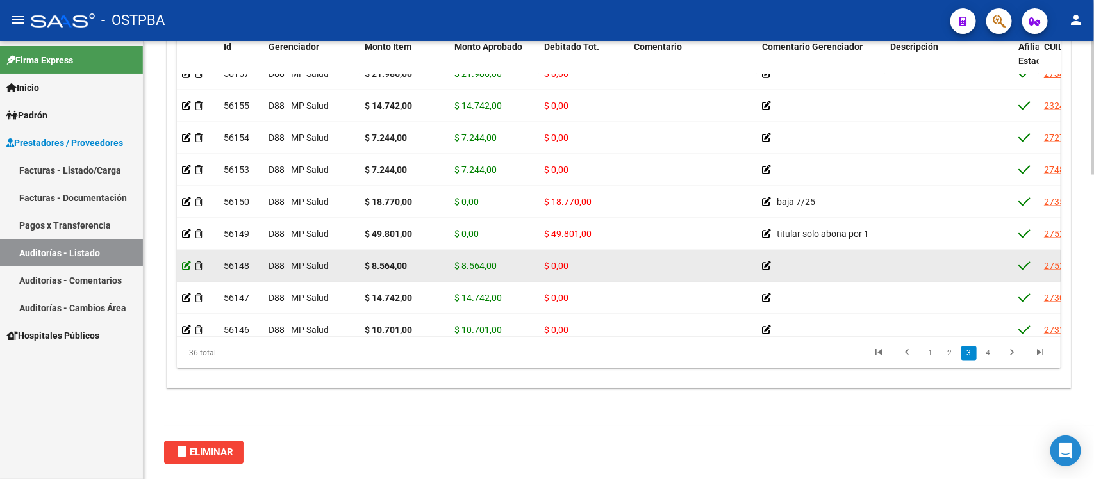
click at [186, 263] on icon at bounding box center [186, 265] width 9 height 9
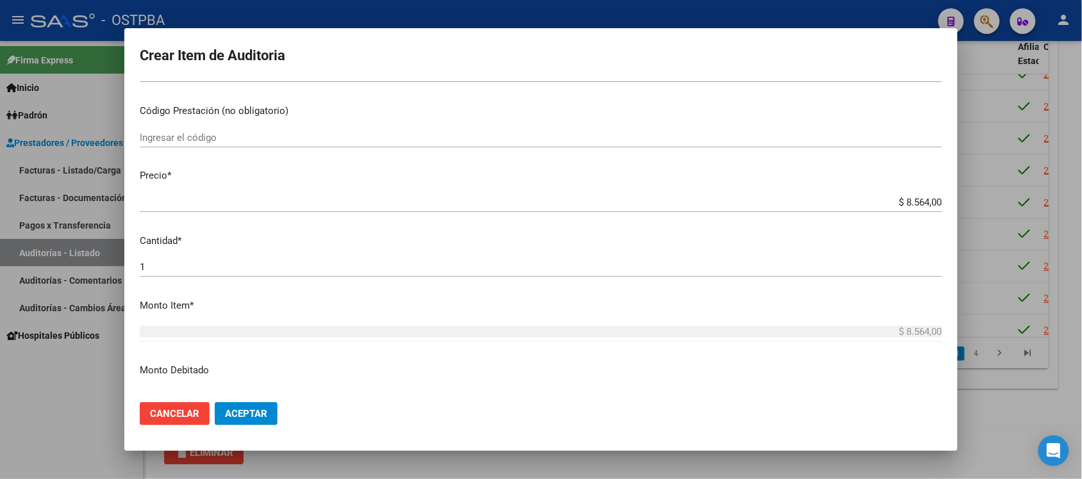
scroll to position [320, 0]
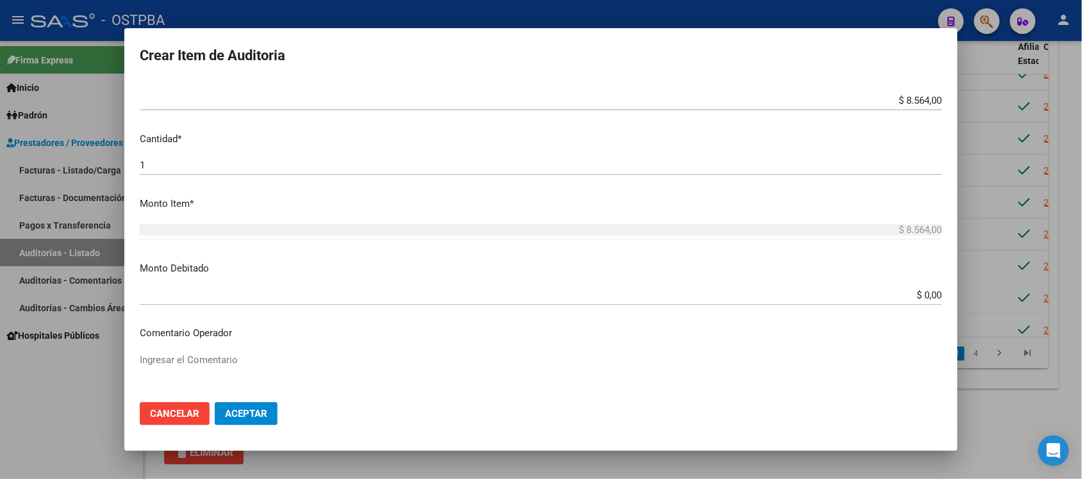
click at [921, 299] on input "$ 0,00" at bounding box center [541, 296] width 802 height 12
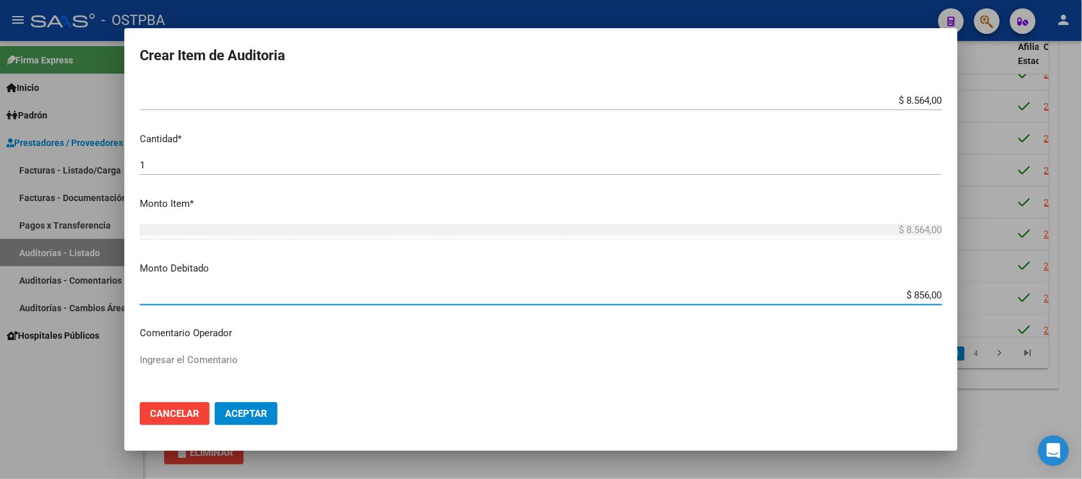
type input "$ 8.564,00"
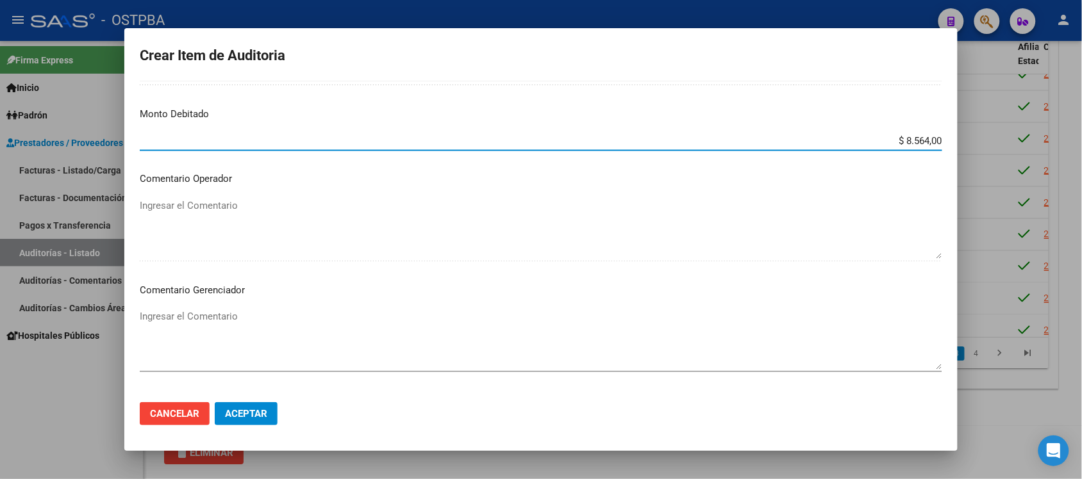
scroll to position [481, 0]
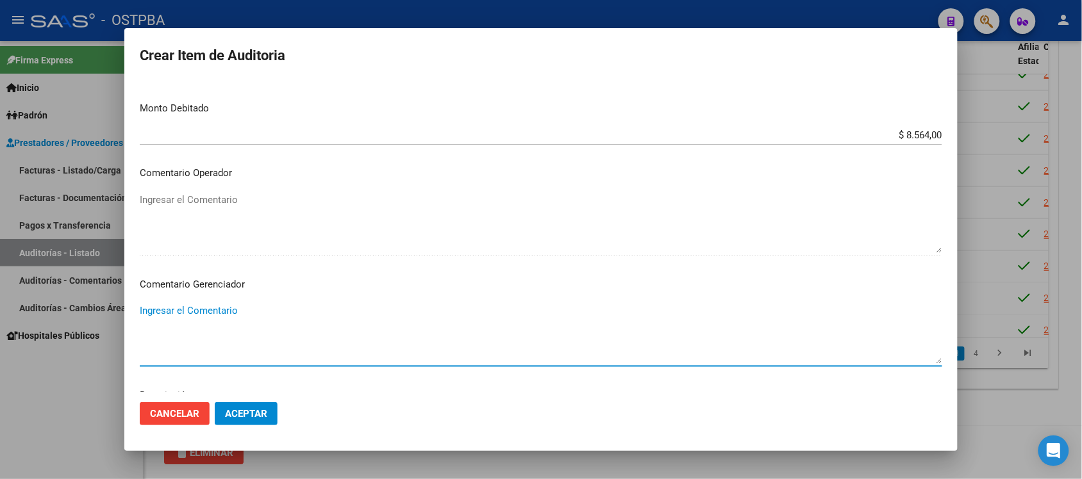
click at [200, 309] on textarea "Ingresar el Comentario" at bounding box center [541, 334] width 802 height 60
type textarea "titular solo abona por 1"
click at [261, 414] on span "Aceptar" at bounding box center [246, 414] width 42 height 12
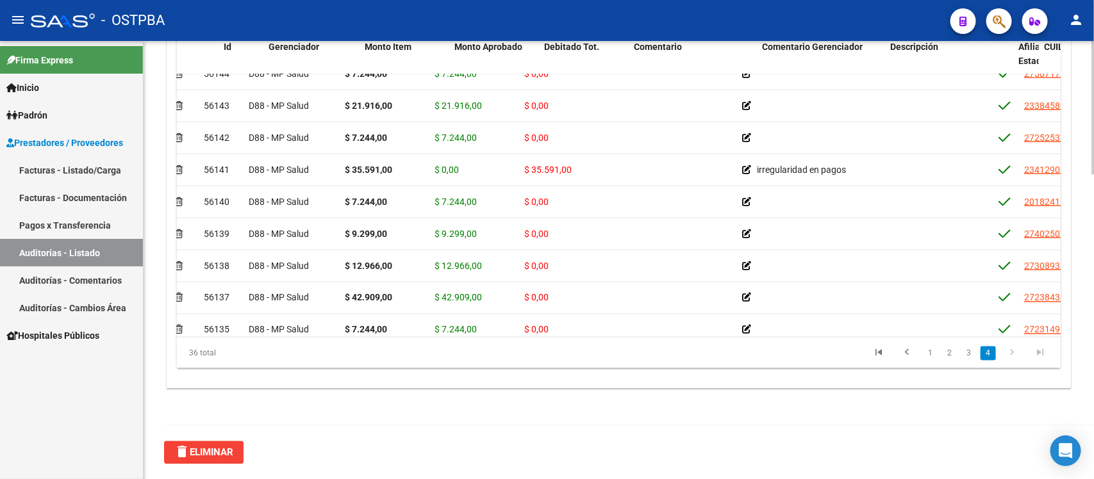
scroll to position [881, 0]
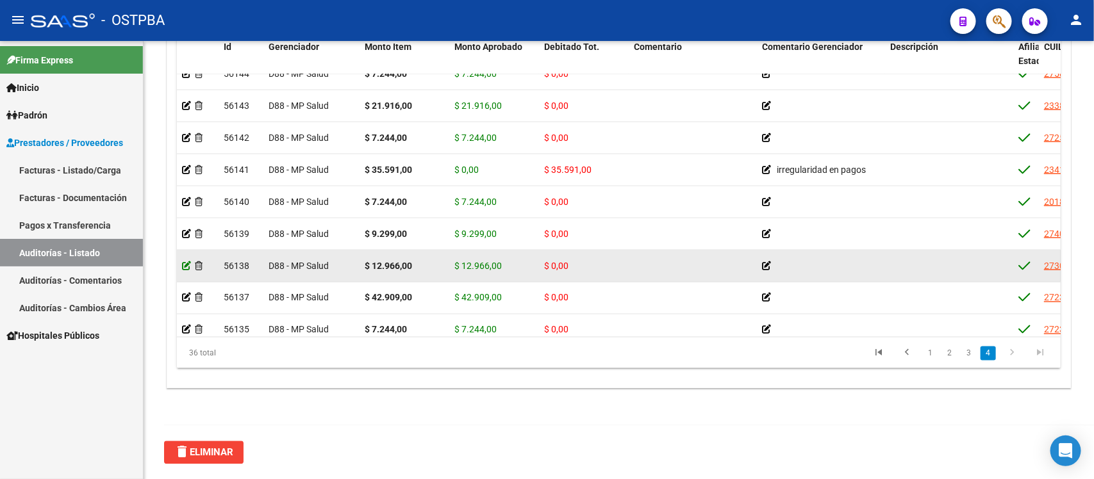
click at [183, 265] on datatable-body-cell at bounding box center [198, 266] width 42 height 31
click at [189, 266] on icon at bounding box center [186, 265] width 9 height 9
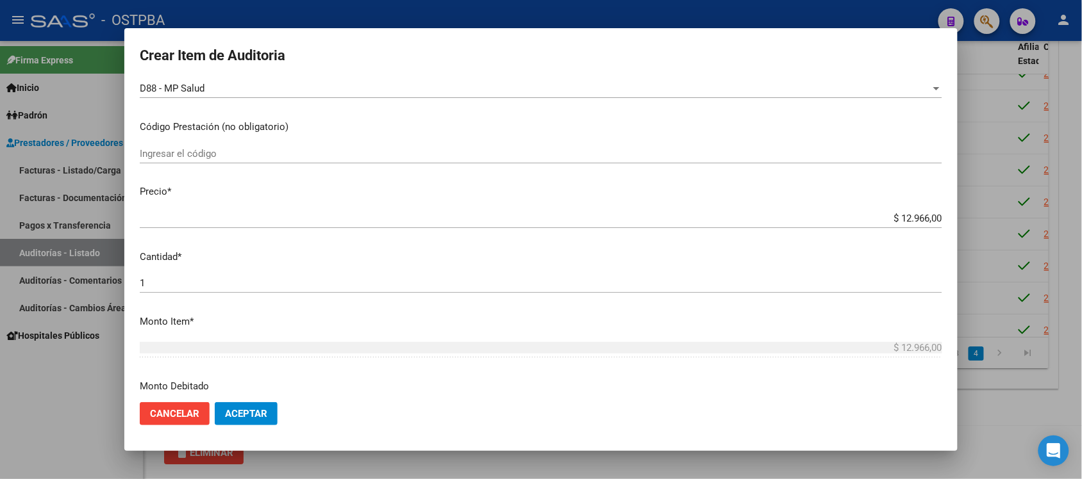
scroll to position [240, 0]
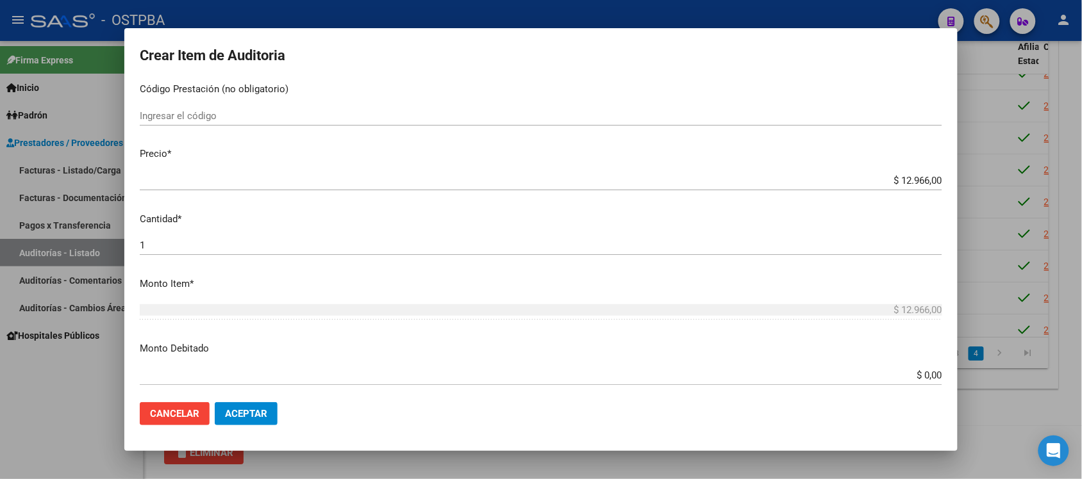
click at [912, 376] on input "$ 0,00" at bounding box center [541, 376] width 802 height 12
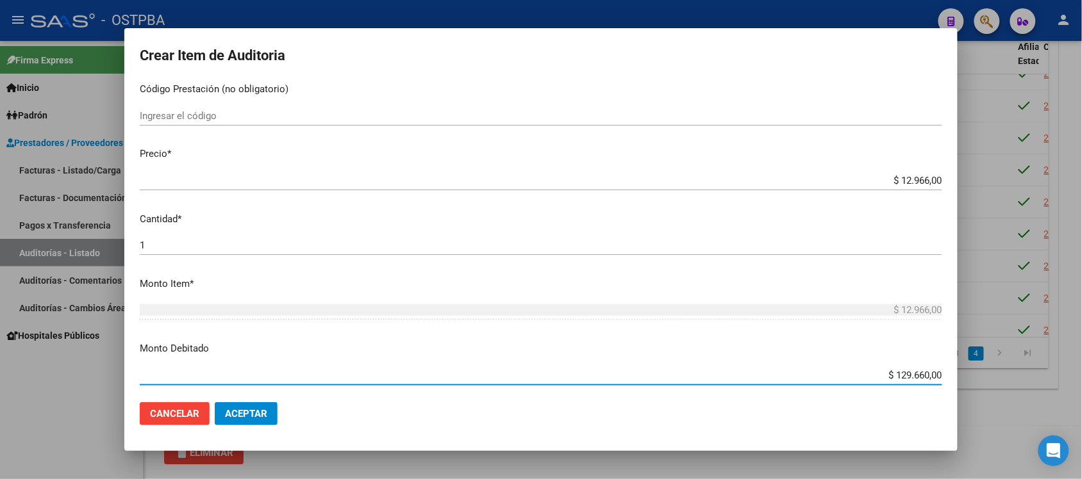
type input "$ 12.966,00"
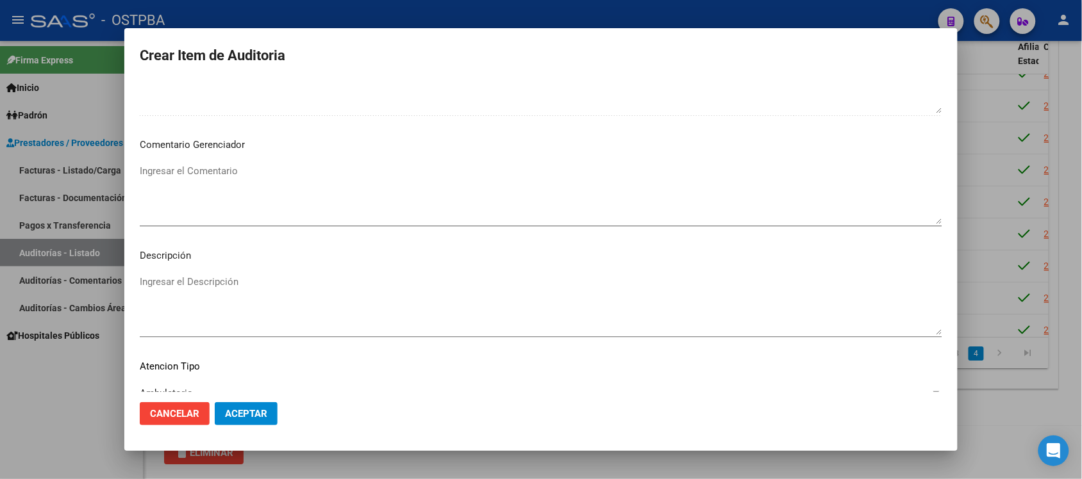
scroll to position [641, 0]
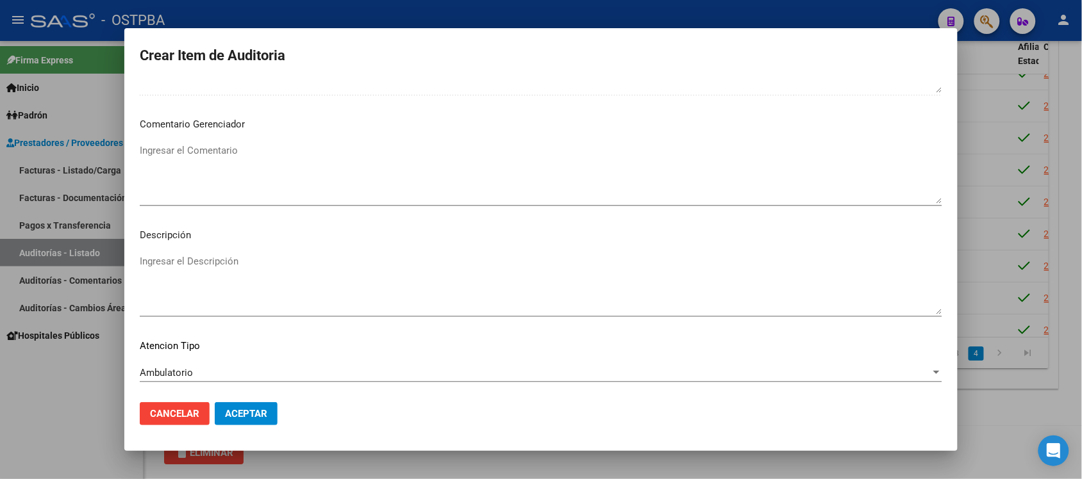
click at [212, 153] on textarea "Ingresar el Comentario" at bounding box center [541, 174] width 802 height 60
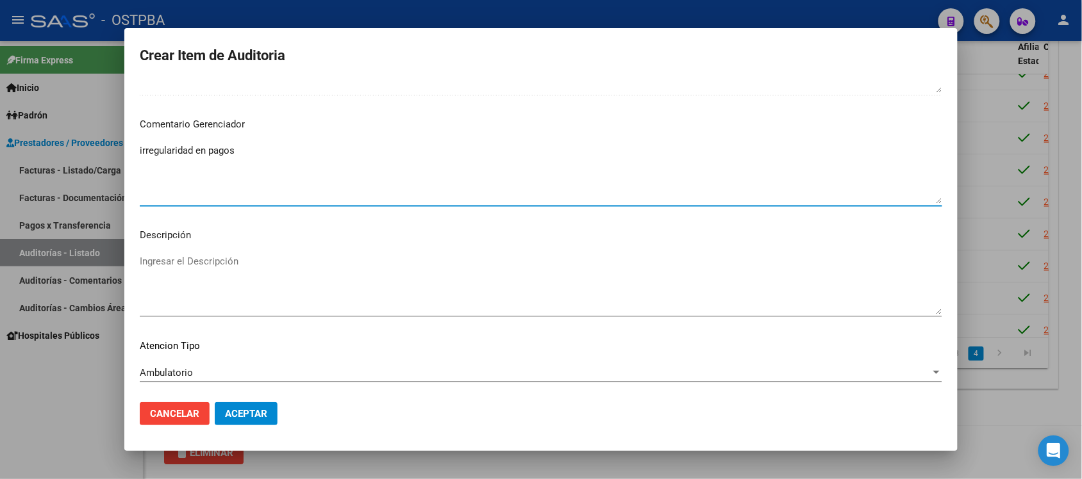
type textarea "irregularidad en pagos"
click at [266, 428] on mat-dialog-actions "Cancelar Aceptar" at bounding box center [541, 414] width 802 height 44
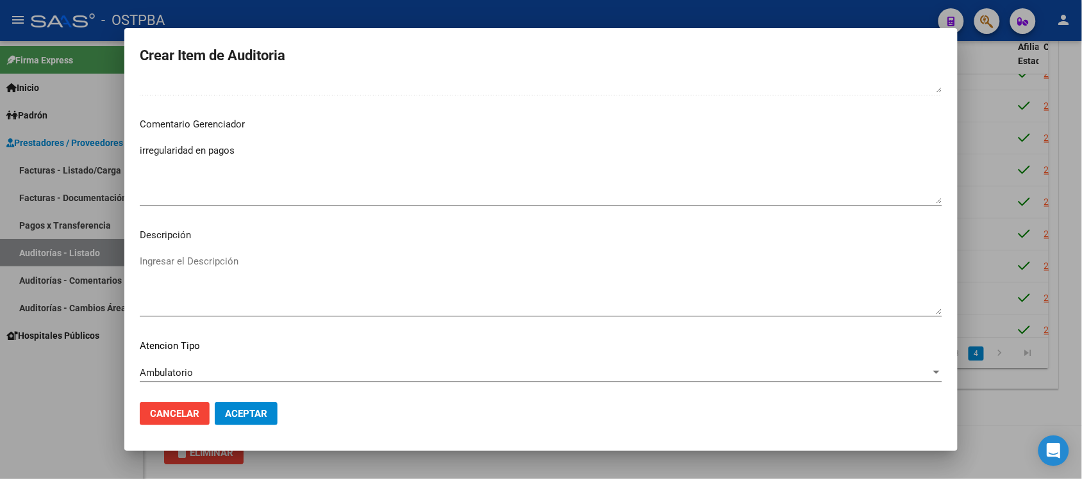
click at [265, 412] on span "Aceptar" at bounding box center [246, 414] width 42 height 12
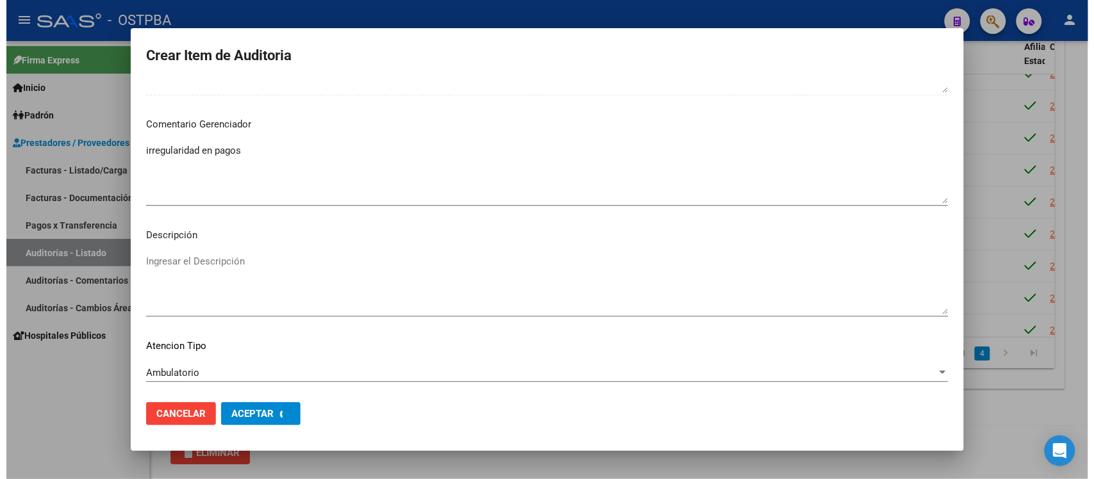
scroll to position [0, 0]
